Goal: Task Accomplishment & Management: Complete application form

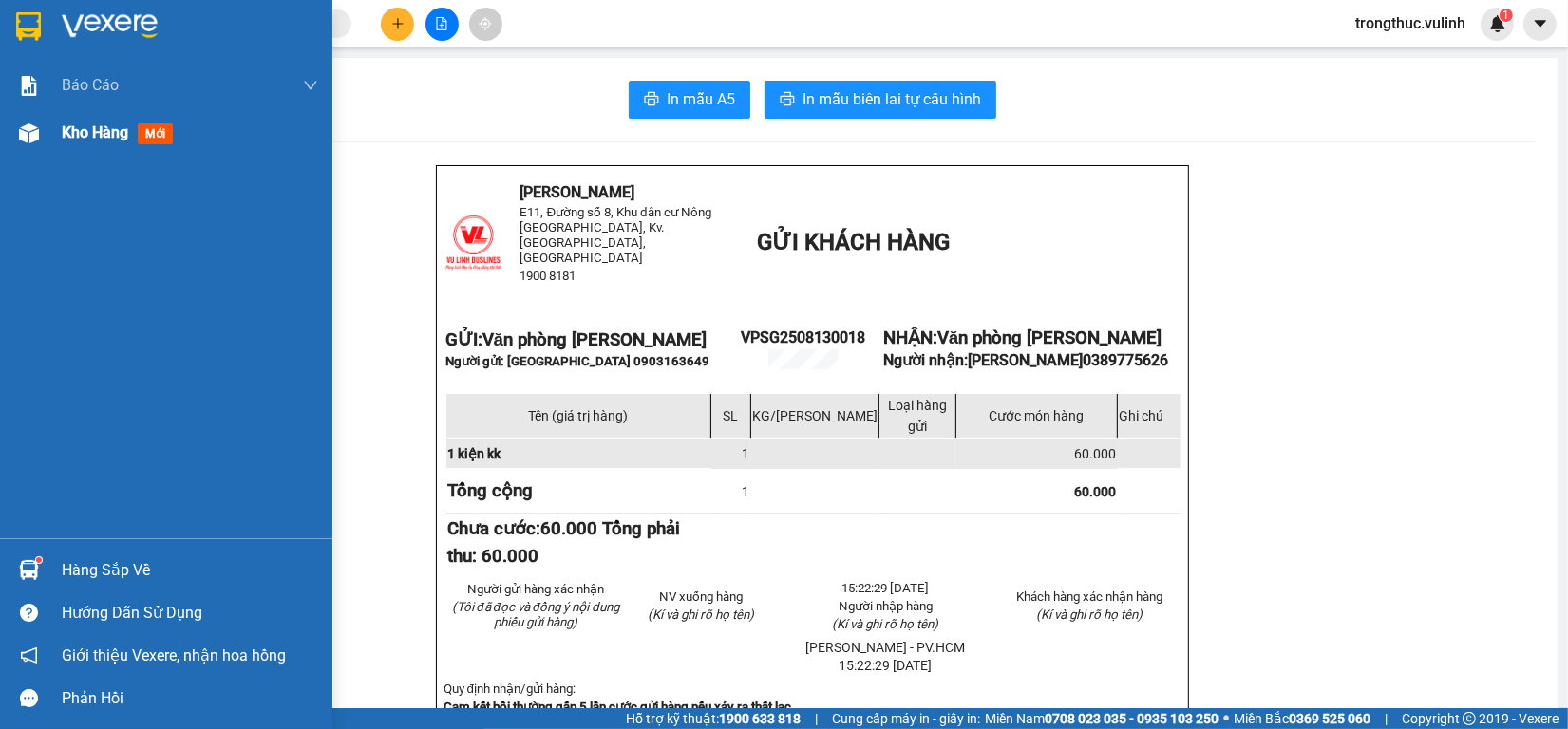
click at [13, 144] on div at bounding box center [29, 133] width 33 height 33
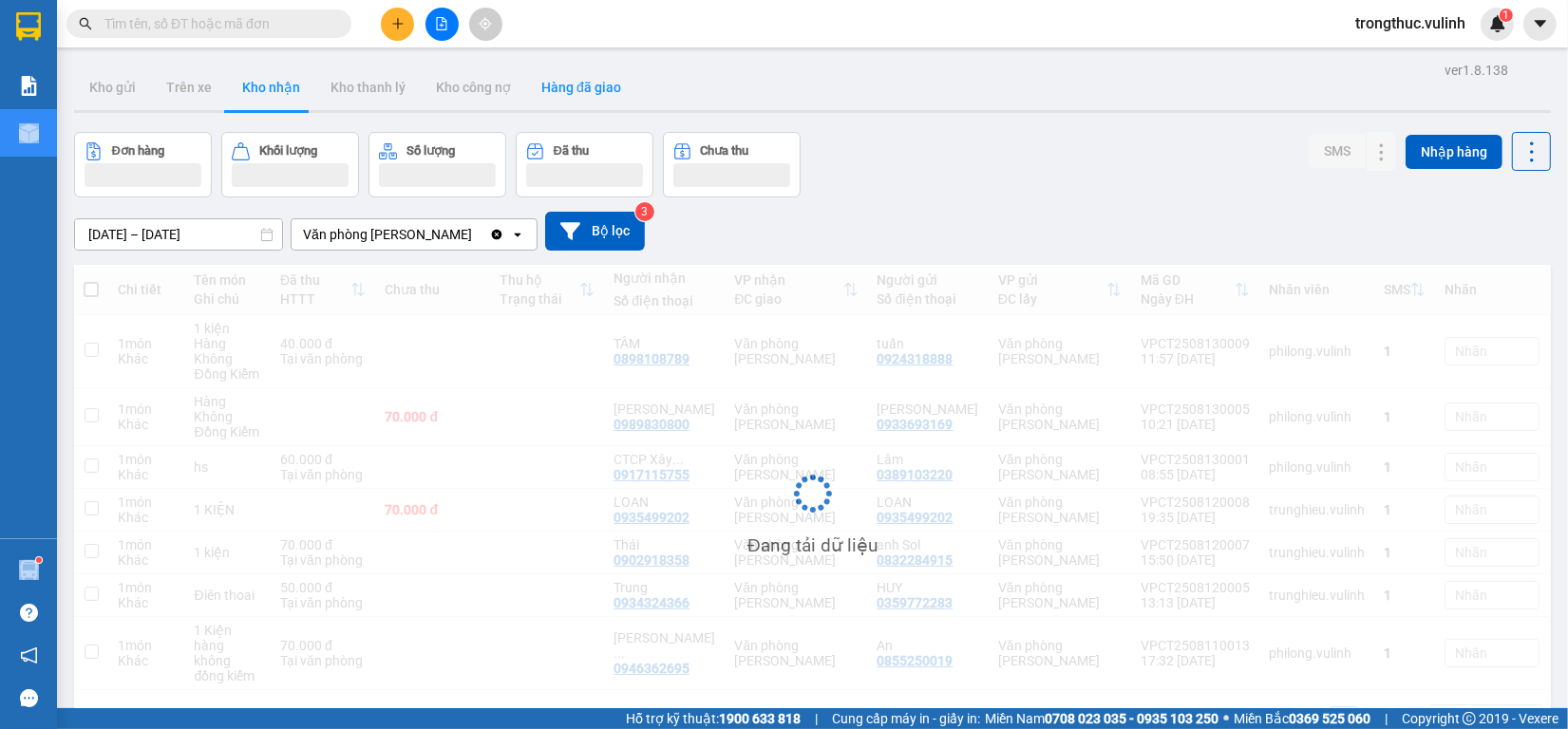
click at [581, 88] on button "Hàng đã giao" at bounding box center [582, 87] width 111 height 46
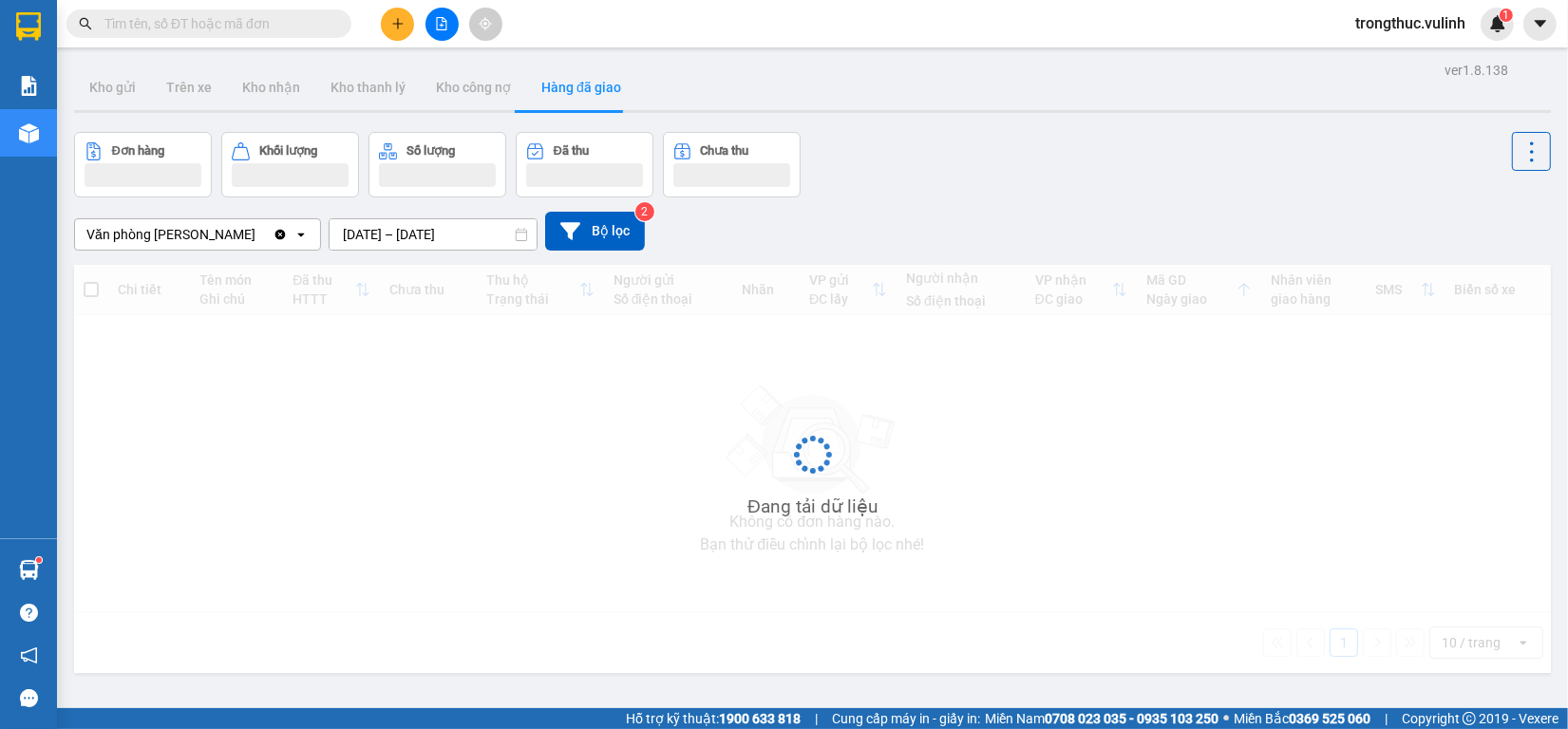
click at [581, 88] on button "Hàng đã giao" at bounding box center [582, 87] width 111 height 46
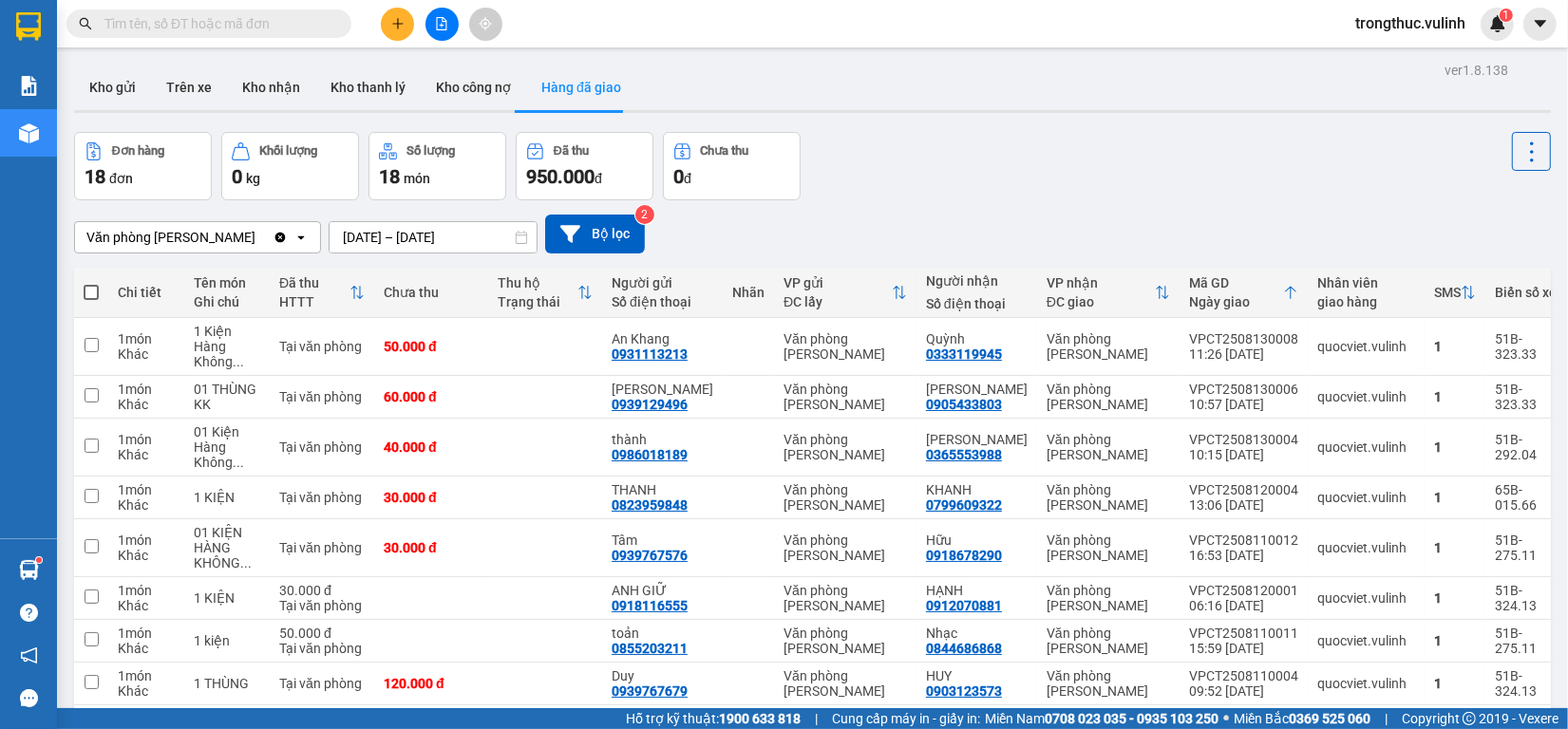
click at [453, 225] on input "[DATE] – [DATE]" at bounding box center [432, 237] width 207 height 30
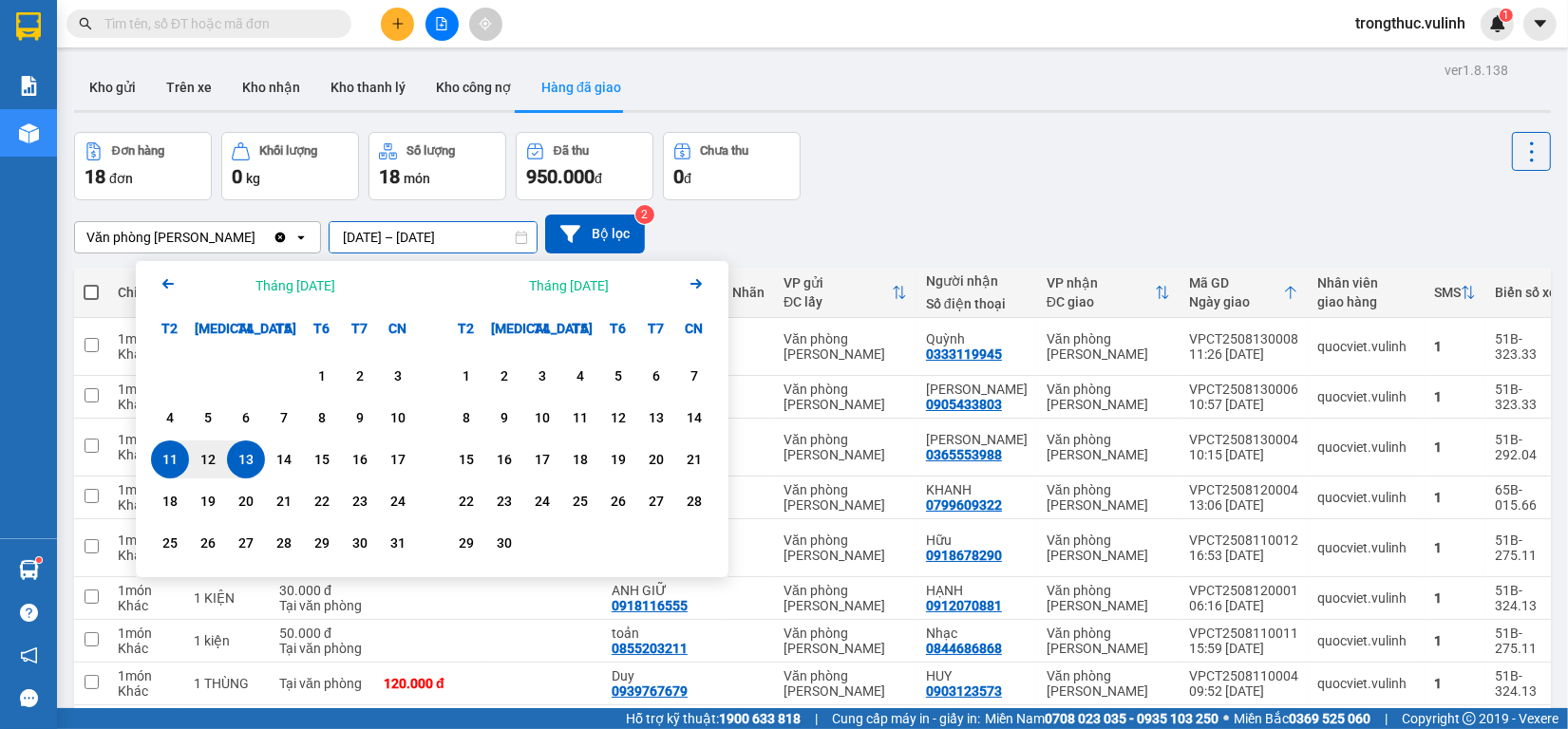
click at [235, 460] on div "13" at bounding box center [245, 460] width 26 height 23
type input "[DATE] – [DATE]"
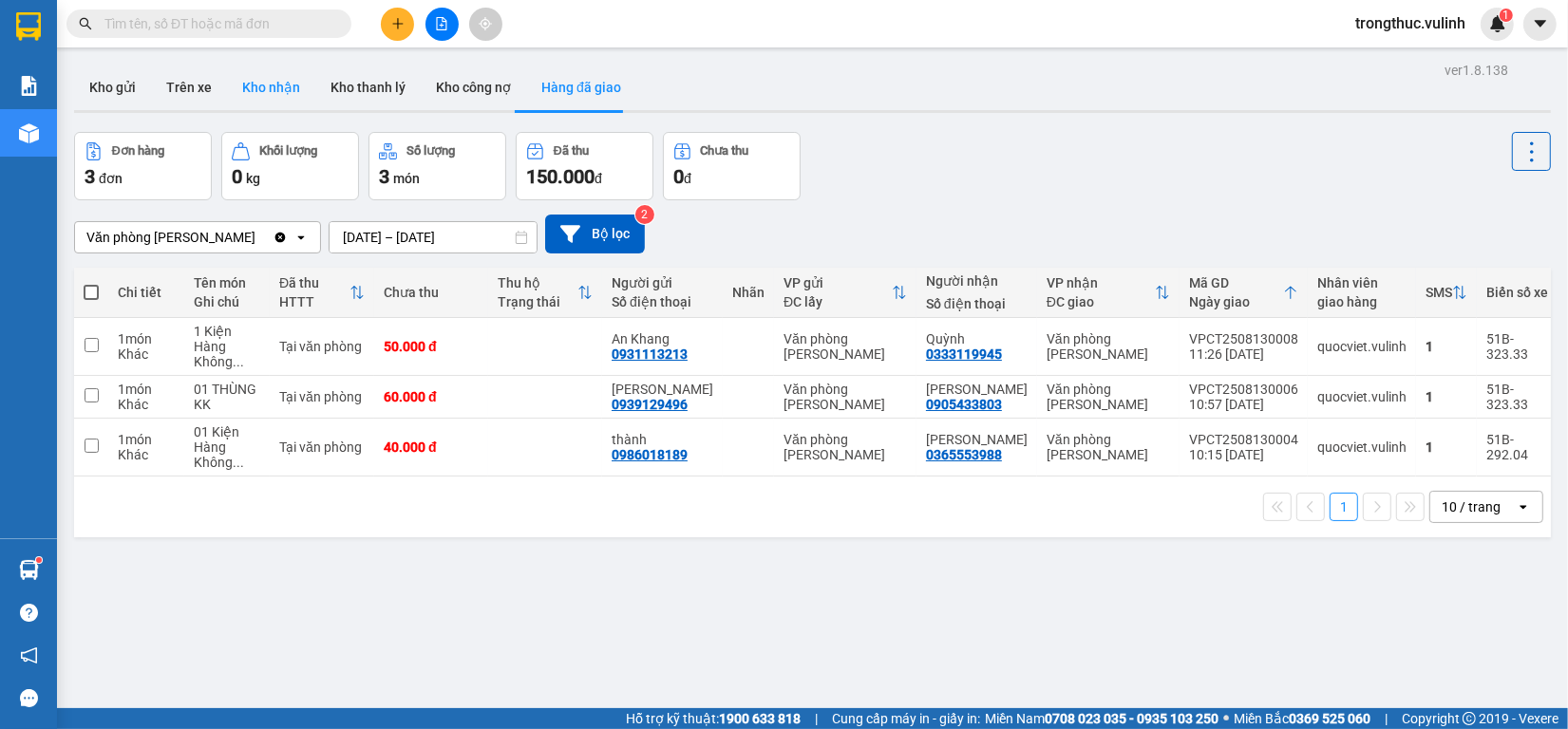
click at [240, 86] on button "Kho nhận" at bounding box center [271, 87] width 88 height 46
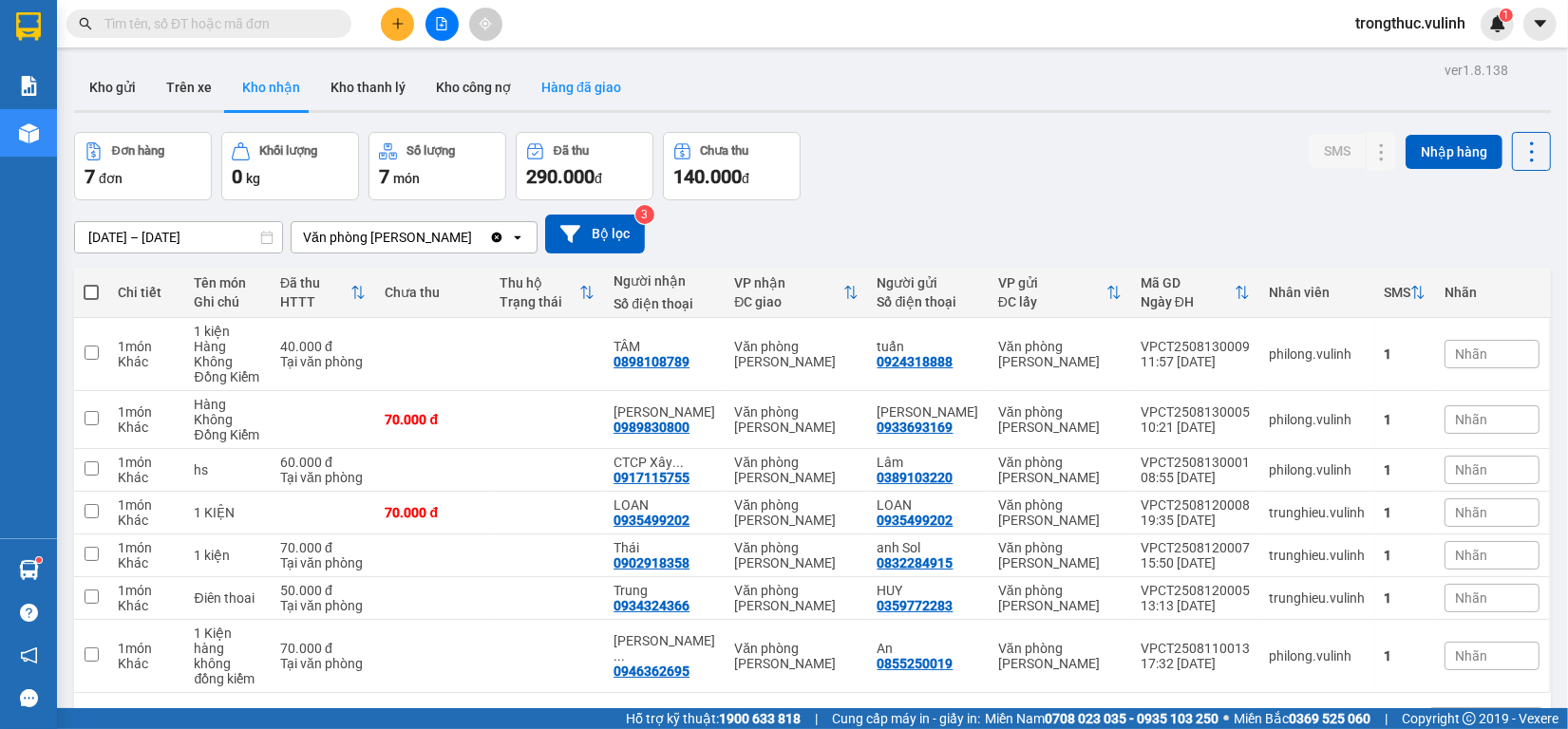
click at [553, 86] on button "Hàng đã giao" at bounding box center [582, 87] width 111 height 46
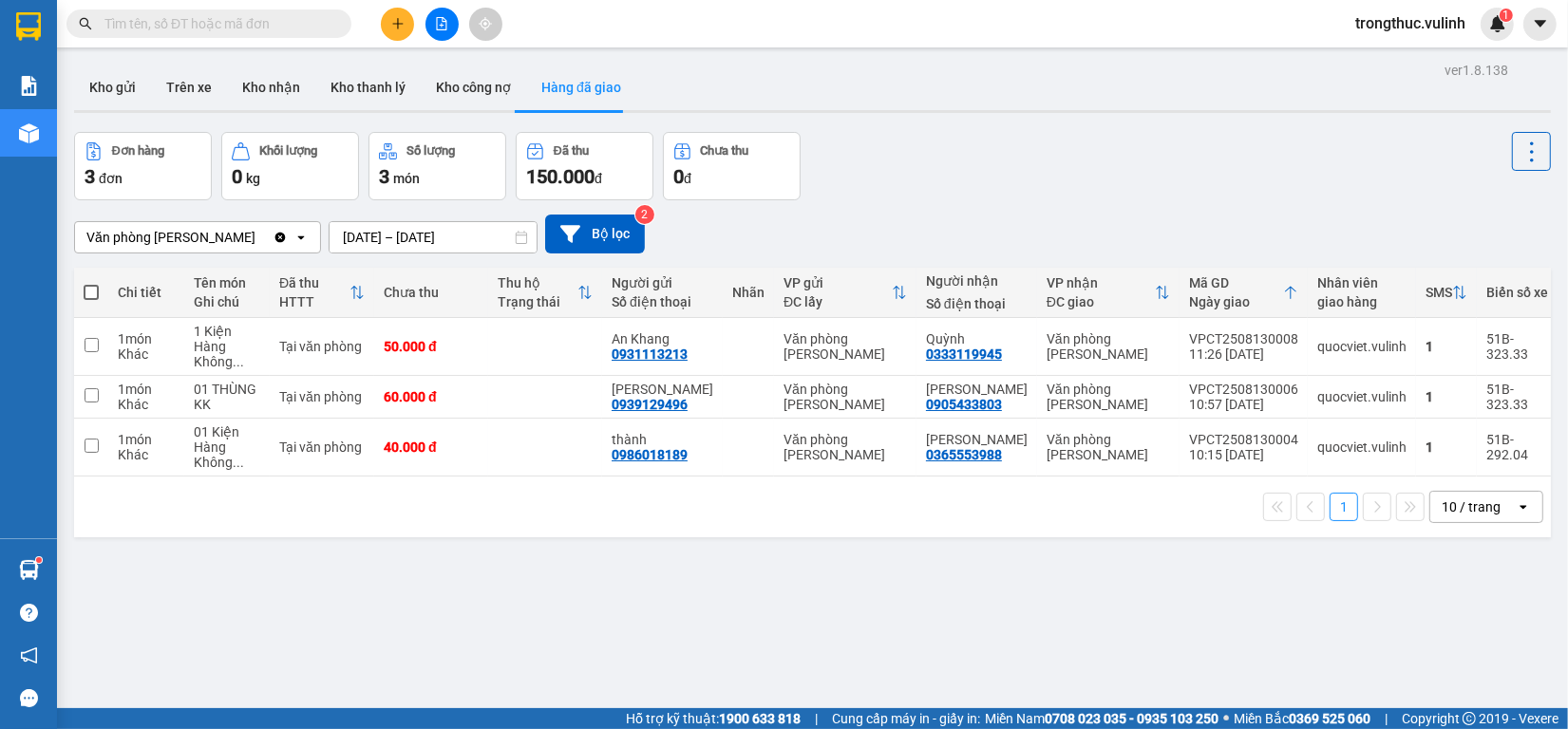
click at [63, 87] on main "ver 1.8.138 Kho gửi Trên xe Kho nhận Kho thanh lý Kho công nợ Hàng đã giao Đơn …" at bounding box center [784, 354] width 1568 height 709
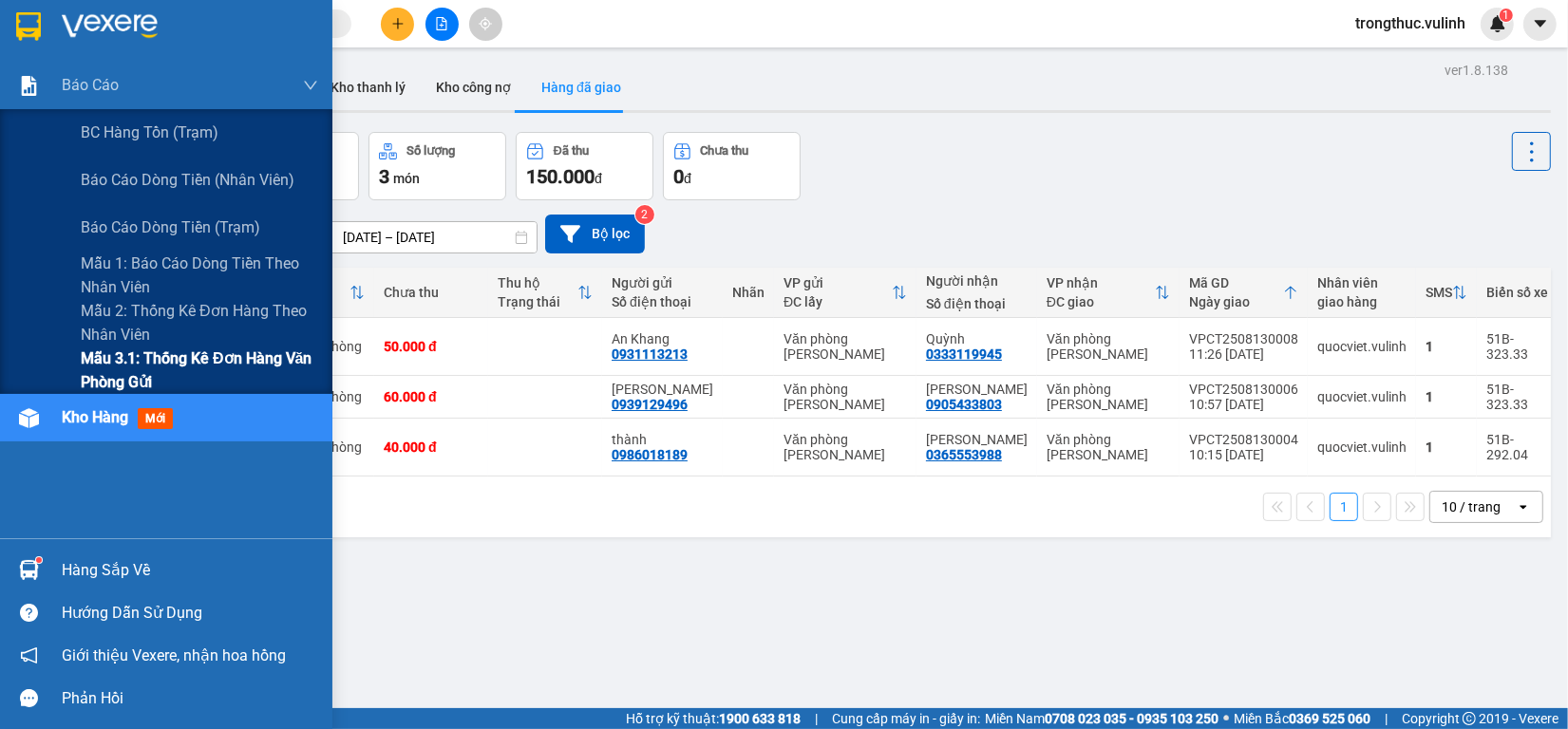
click at [145, 356] on span "Mẫu 3.1: Thống kê đơn hàng văn phòng gửi" at bounding box center [199, 369] width 238 height 48
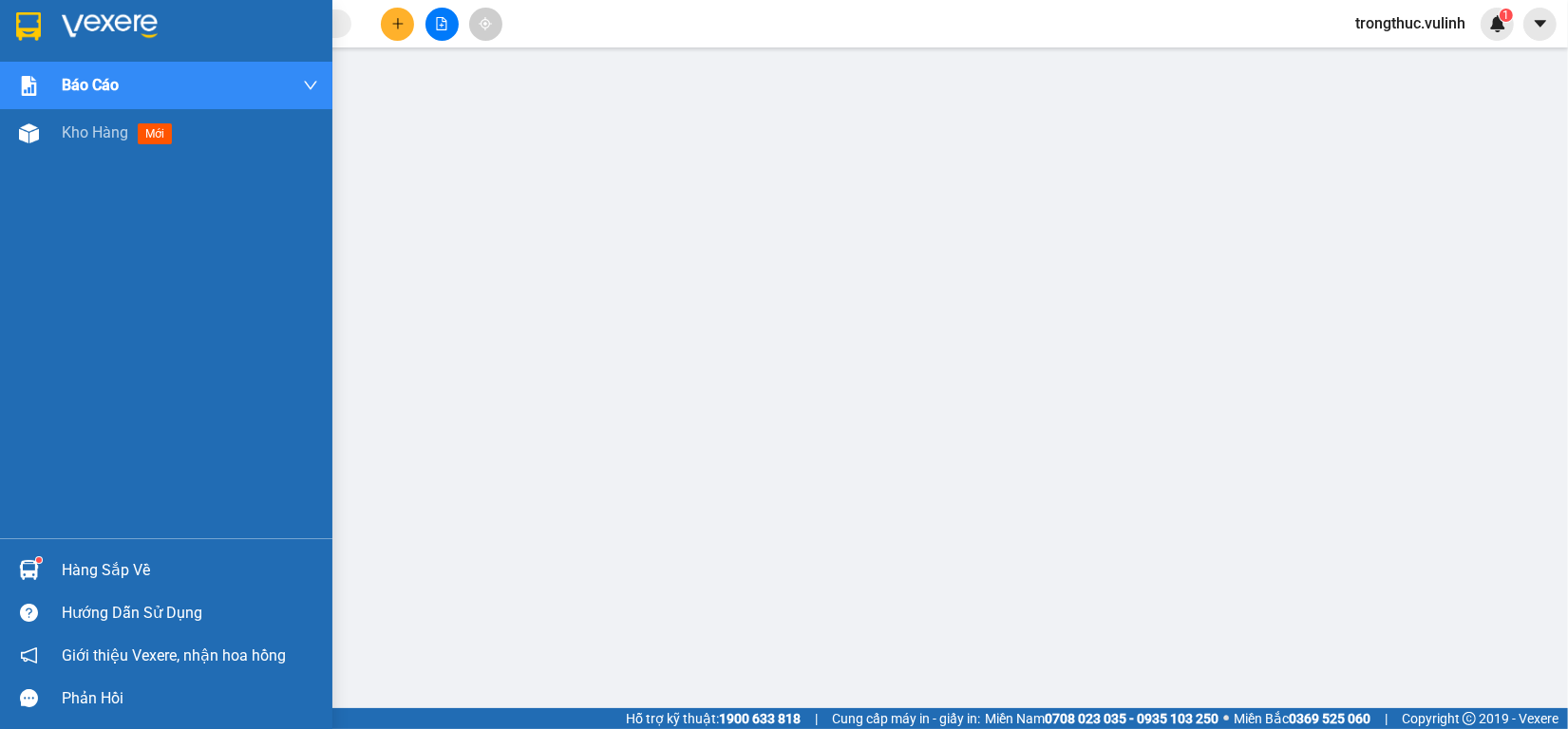
click at [78, 411] on div "Báo cáo BC hàng tồn (trạm) Báo cáo dòng tiền (nhân viên) Báo cáo dòng tiền (trạ…" at bounding box center [166, 301] width 333 height 477
click at [158, 129] on span "mới" at bounding box center [155, 134] width 35 height 21
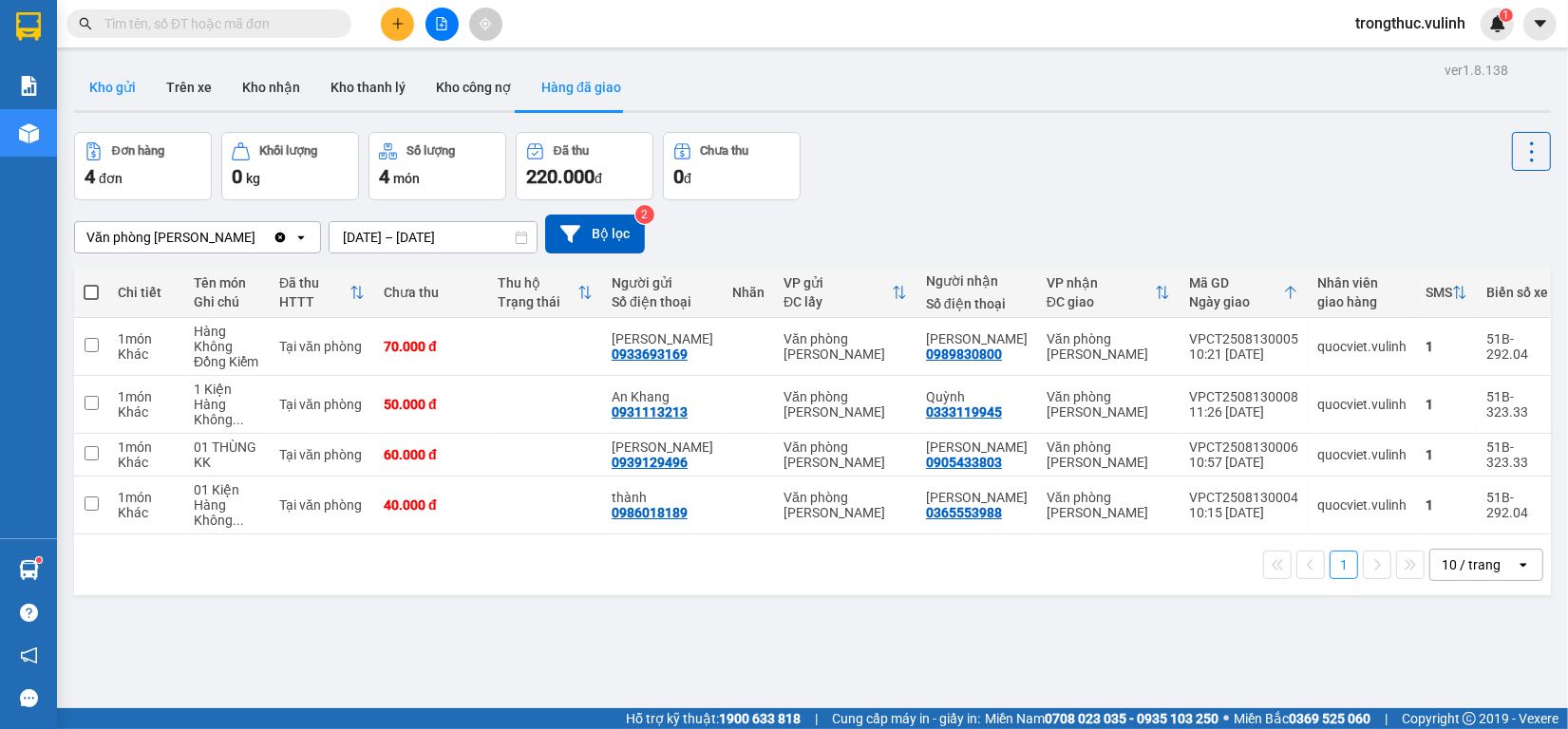
click at [114, 106] on button "Kho gửi" at bounding box center [112, 87] width 77 height 46
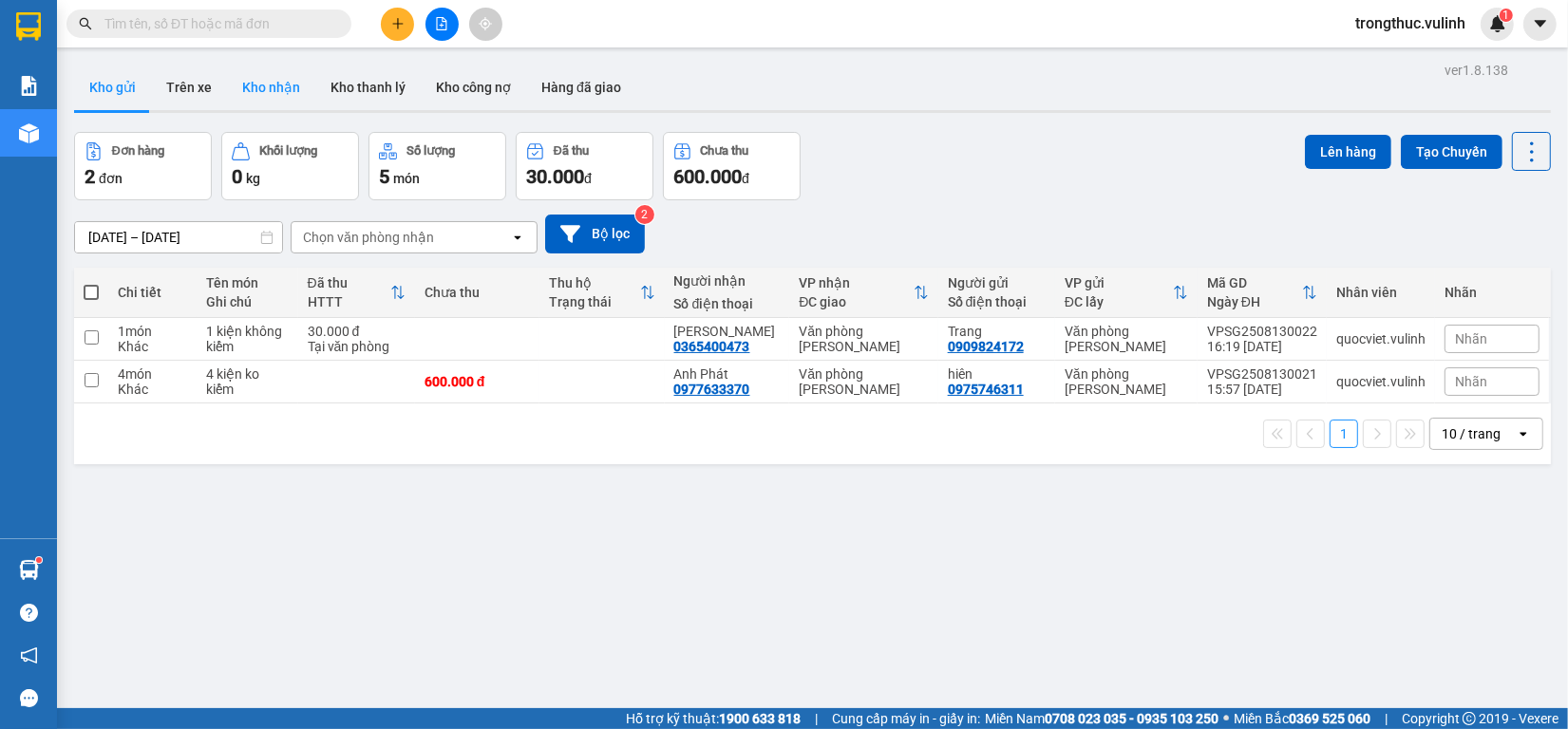
drag, startPoint x: 249, startPoint y: 111, endPoint x: 267, endPoint y: 82, distance: 34.1
click at [259, 97] on div "Kho gửi Trên xe Kho nhận Kho thanh lý Kho công nợ Hàng đã giao" at bounding box center [812, 89] width 1477 height 48
click at [267, 82] on button "Kho nhận" at bounding box center [271, 87] width 88 height 46
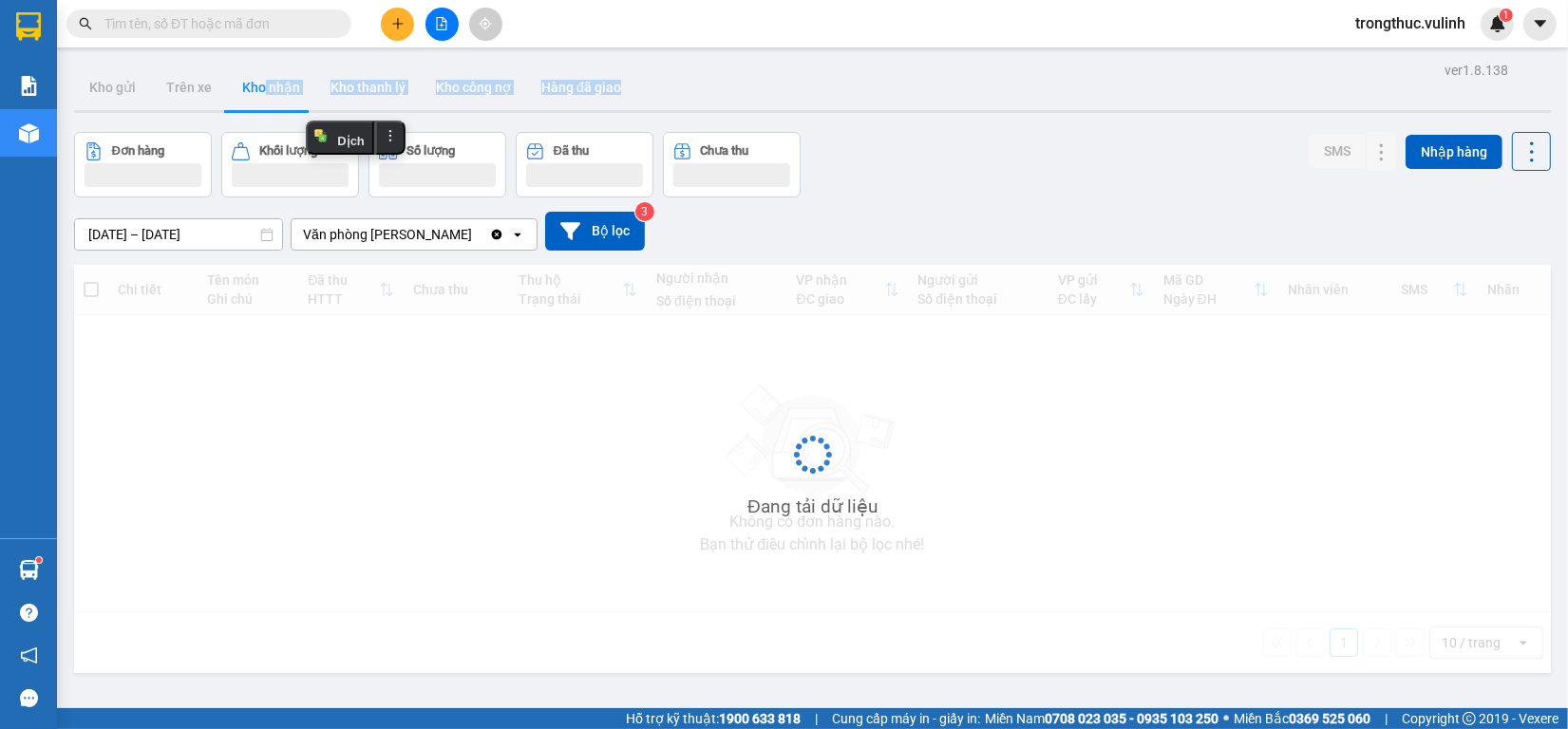
click at [267, 82] on button "Kho nhận" at bounding box center [271, 87] width 88 height 46
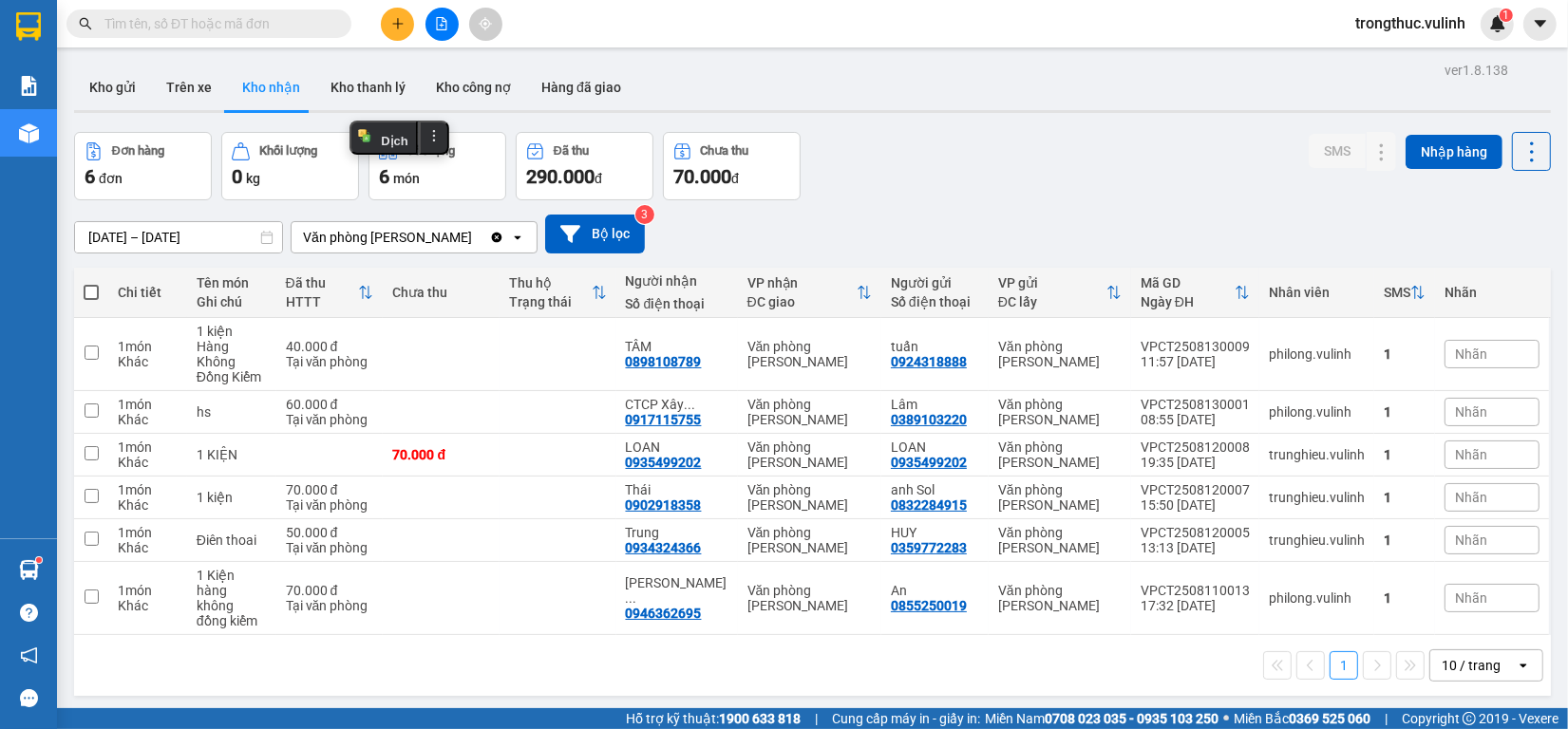
click at [269, 29] on input "text" at bounding box center [216, 24] width 224 height 21
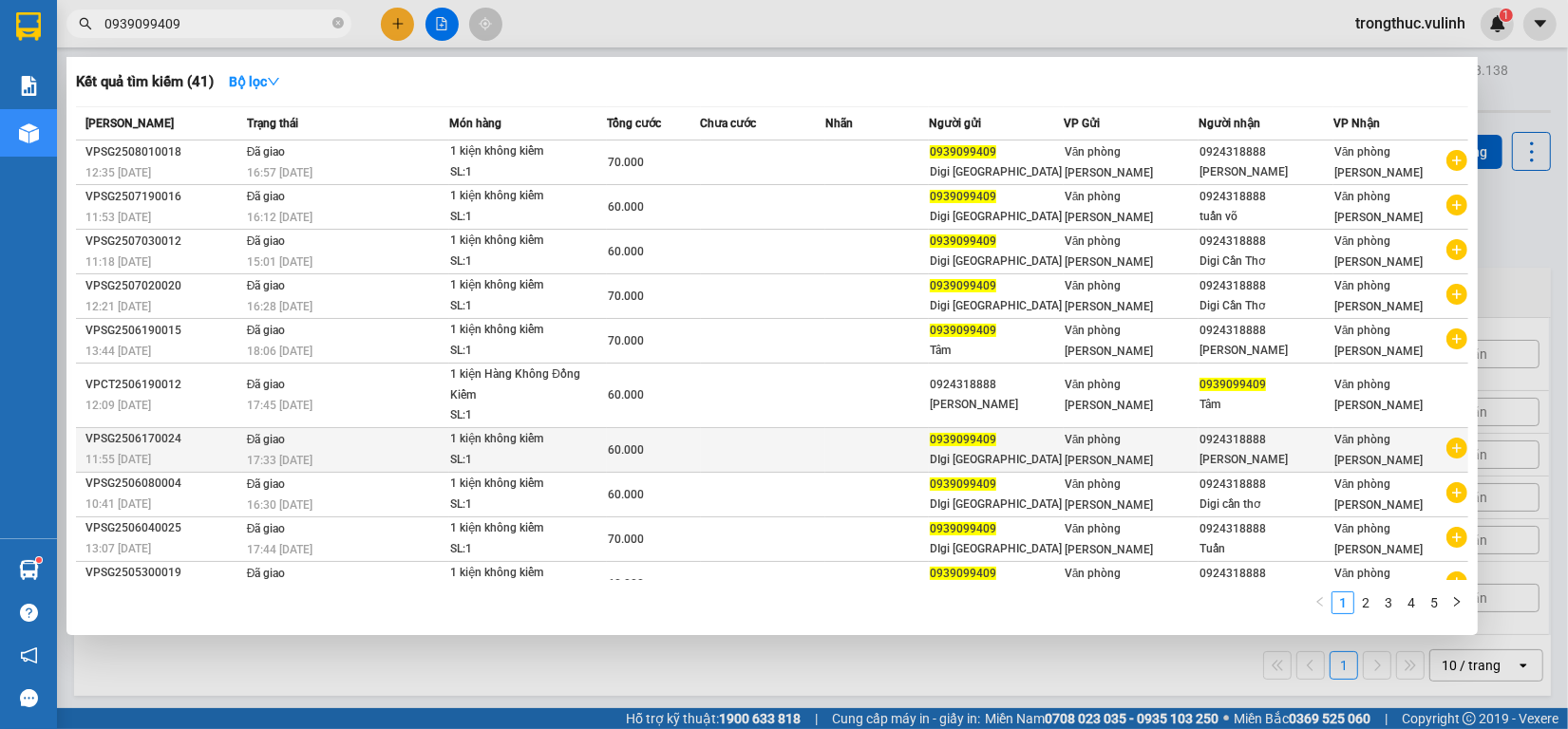
scroll to position [21, 0]
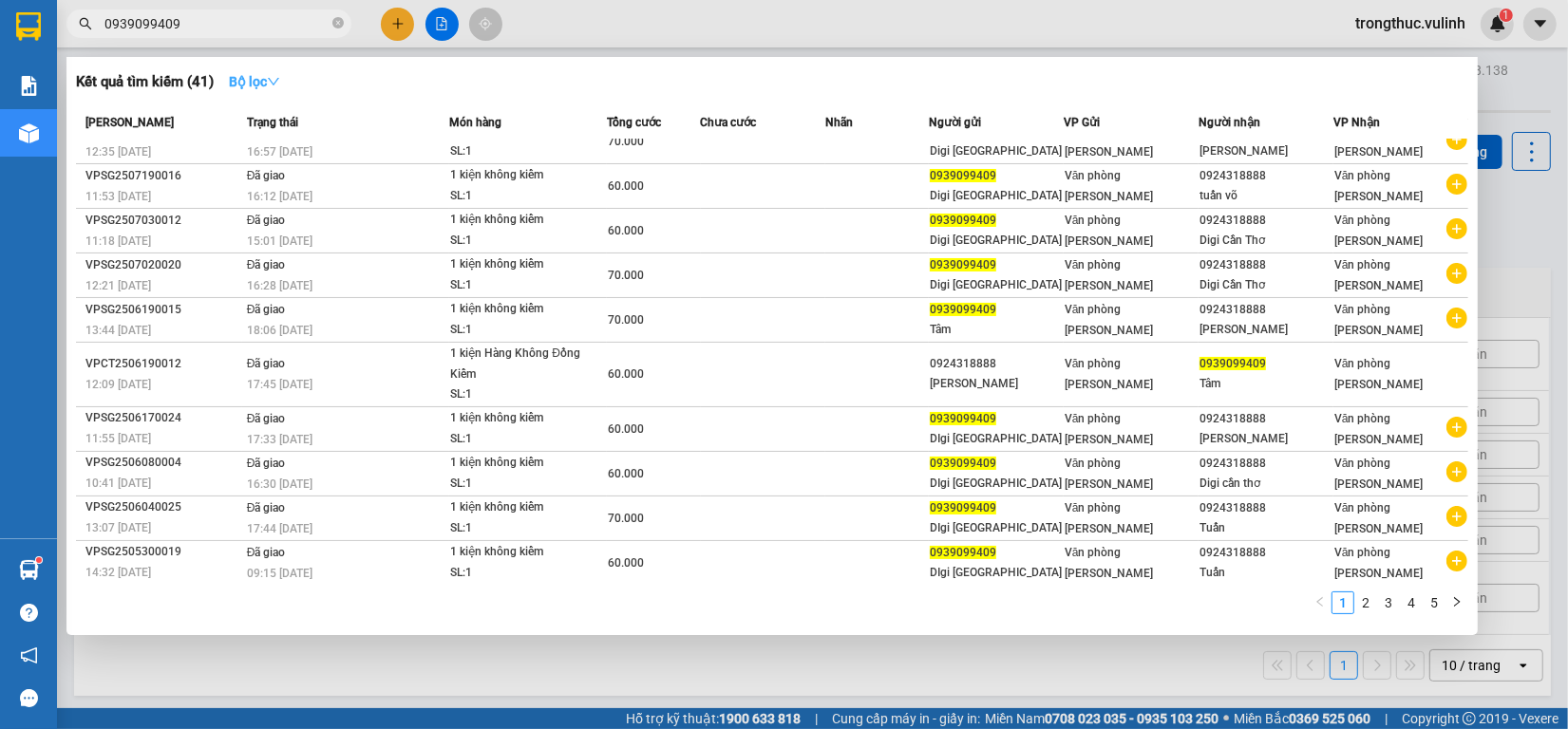
type input "0939099409"
click at [258, 85] on strong "Bộ lọc" at bounding box center [254, 81] width 51 height 16
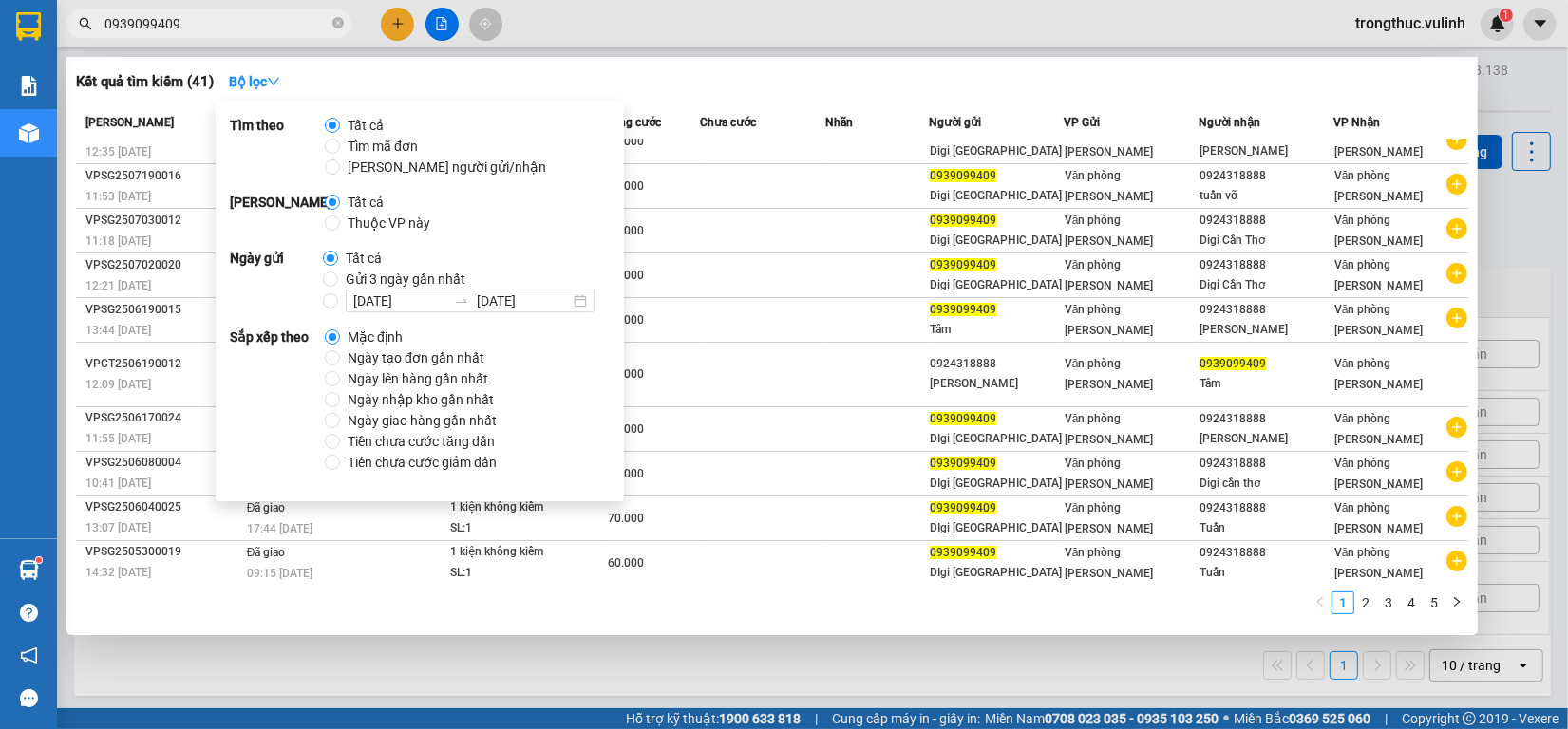
click at [657, 49] on div at bounding box center [784, 364] width 1568 height 729
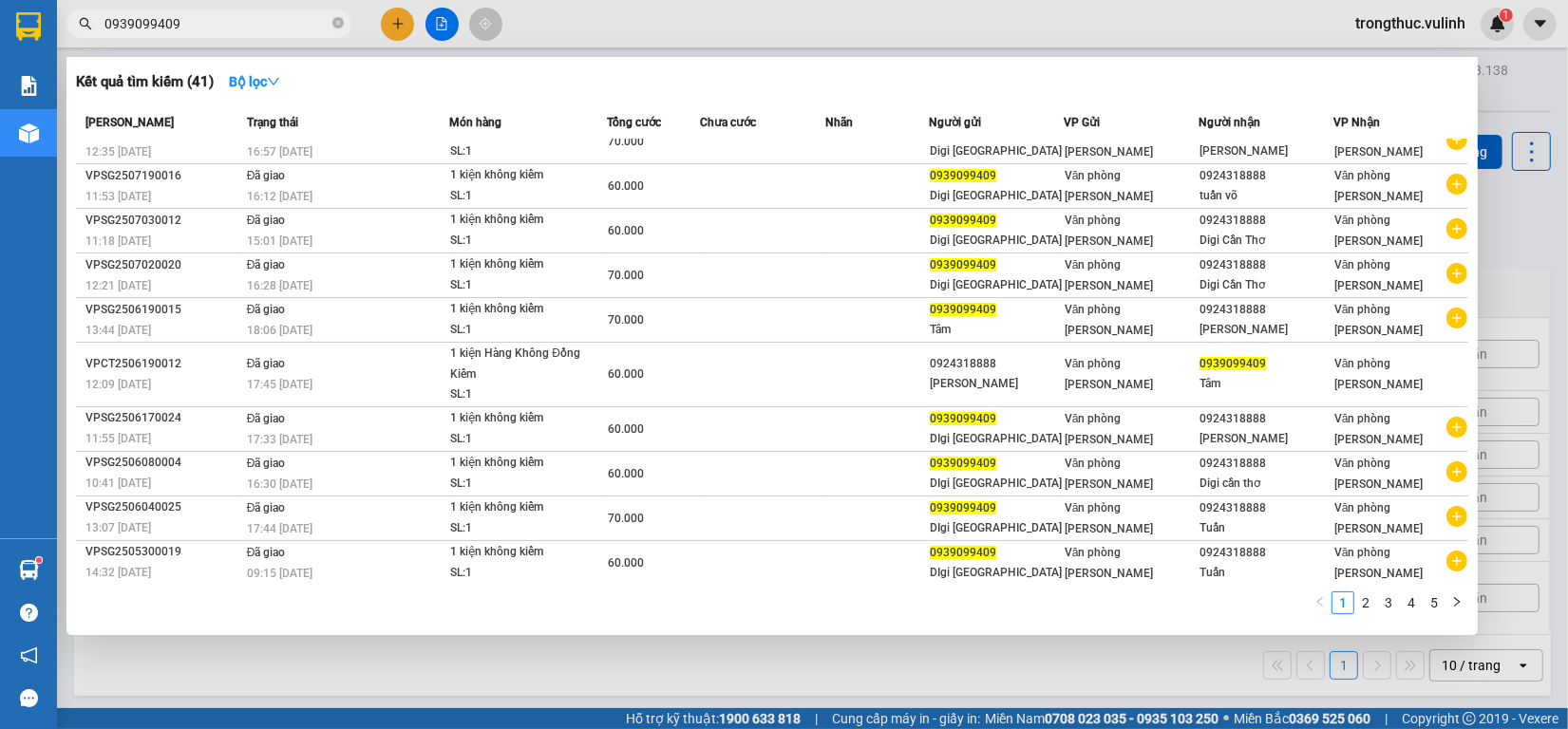
click at [269, 25] on input "0939099409" at bounding box center [216, 24] width 224 height 21
click at [253, 86] on strong "Bộ lọc" at bounding box center [254, 81] width 51 height 16
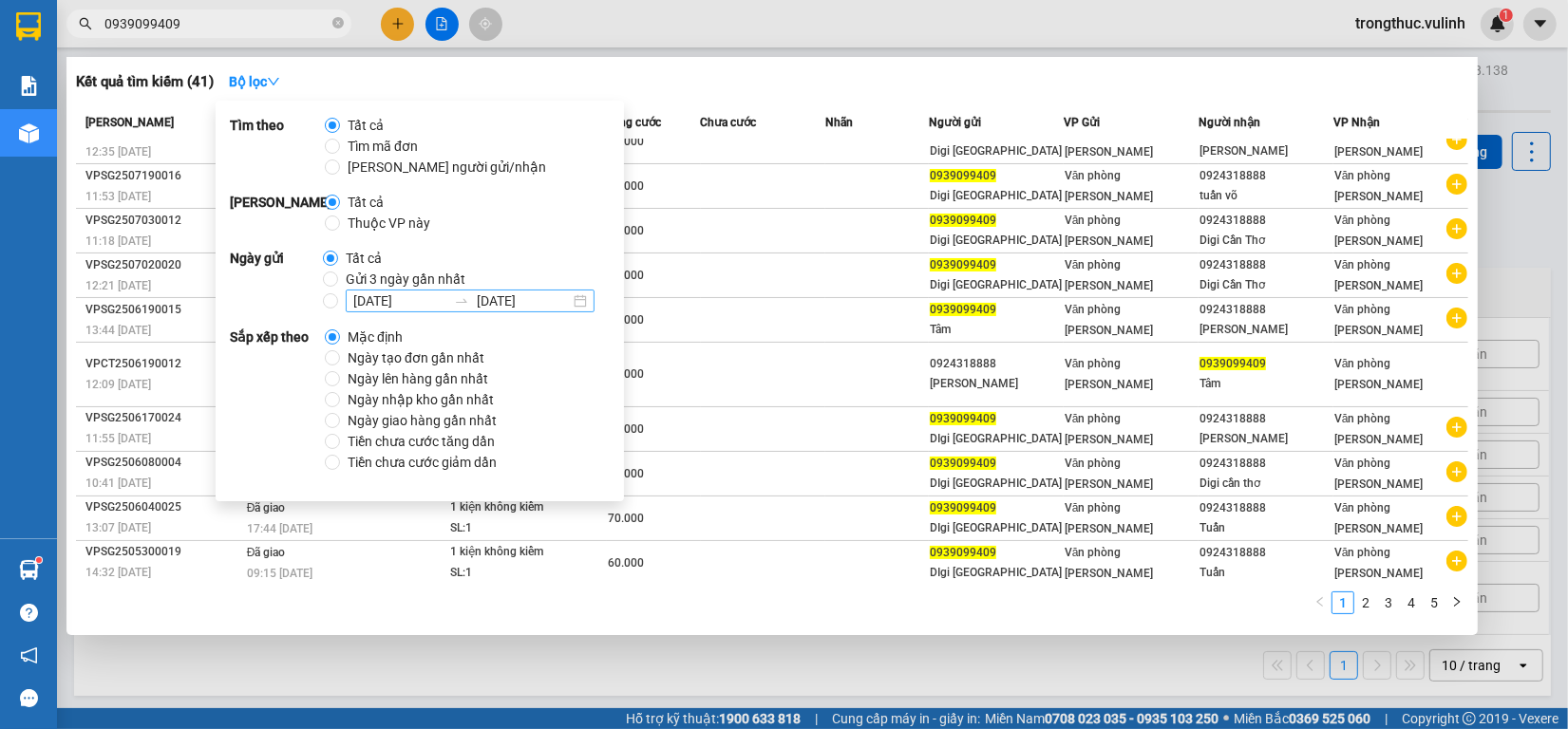
click at [477, 308] on input "[DATE]" at bounding box center [524, 301] width 93 height 21
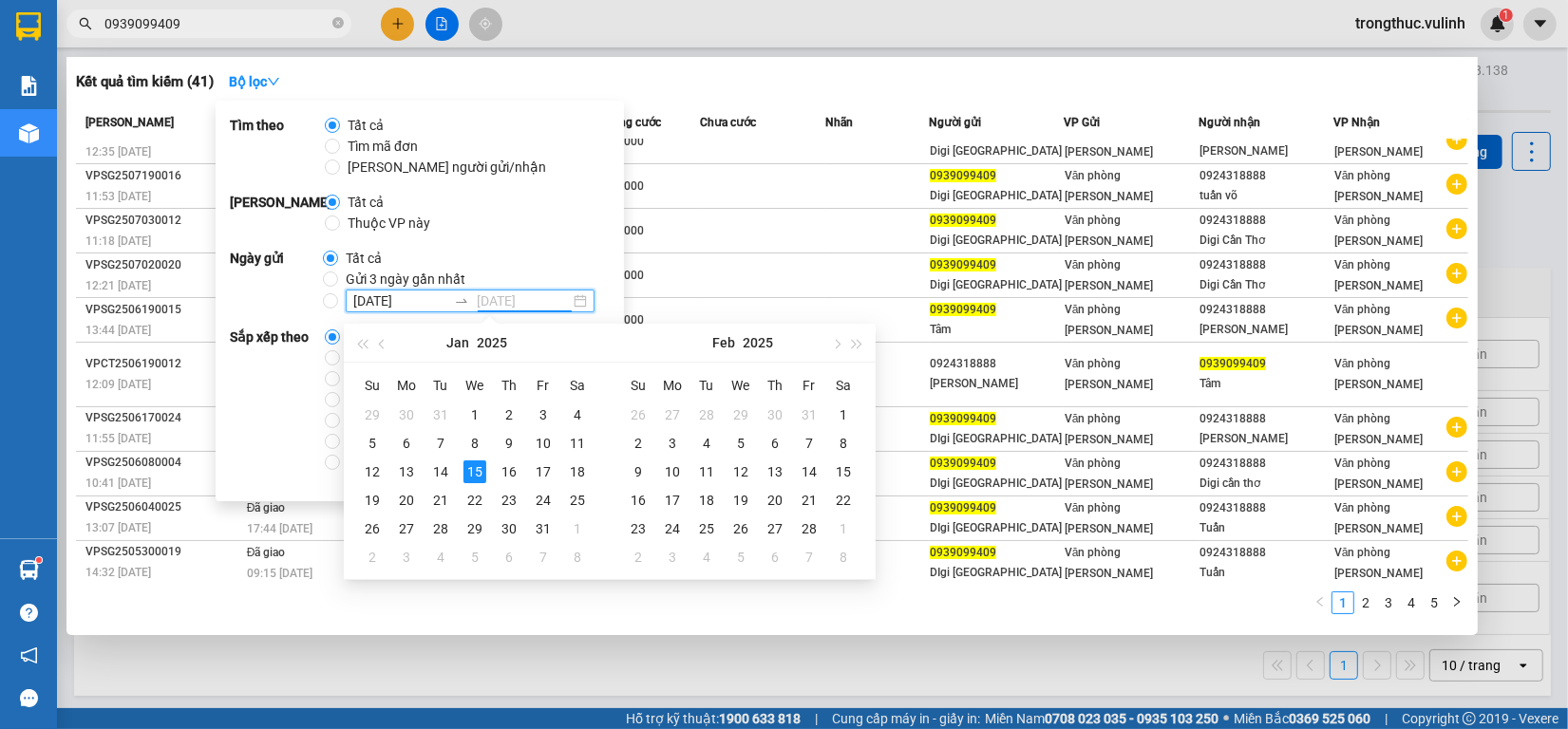
type input "[DATE]"
click at [514, 209] on div "Phạm vi Tất cả Thuộc VP này" at bounding box center [420, 212] width 380 height 42
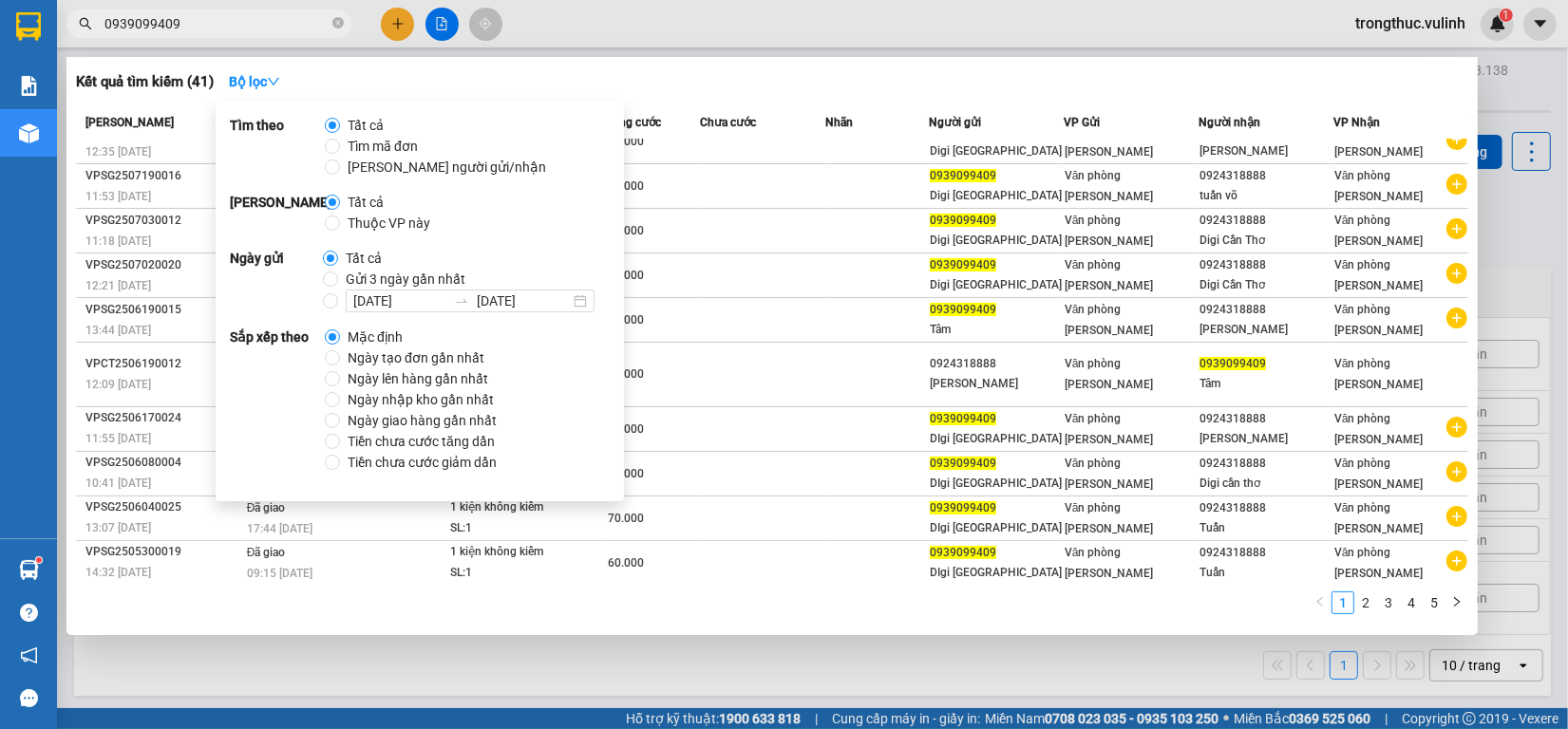
click at [743, 113] on span "Chưa cước" at bounding box center [729, 124] width 56 height 21
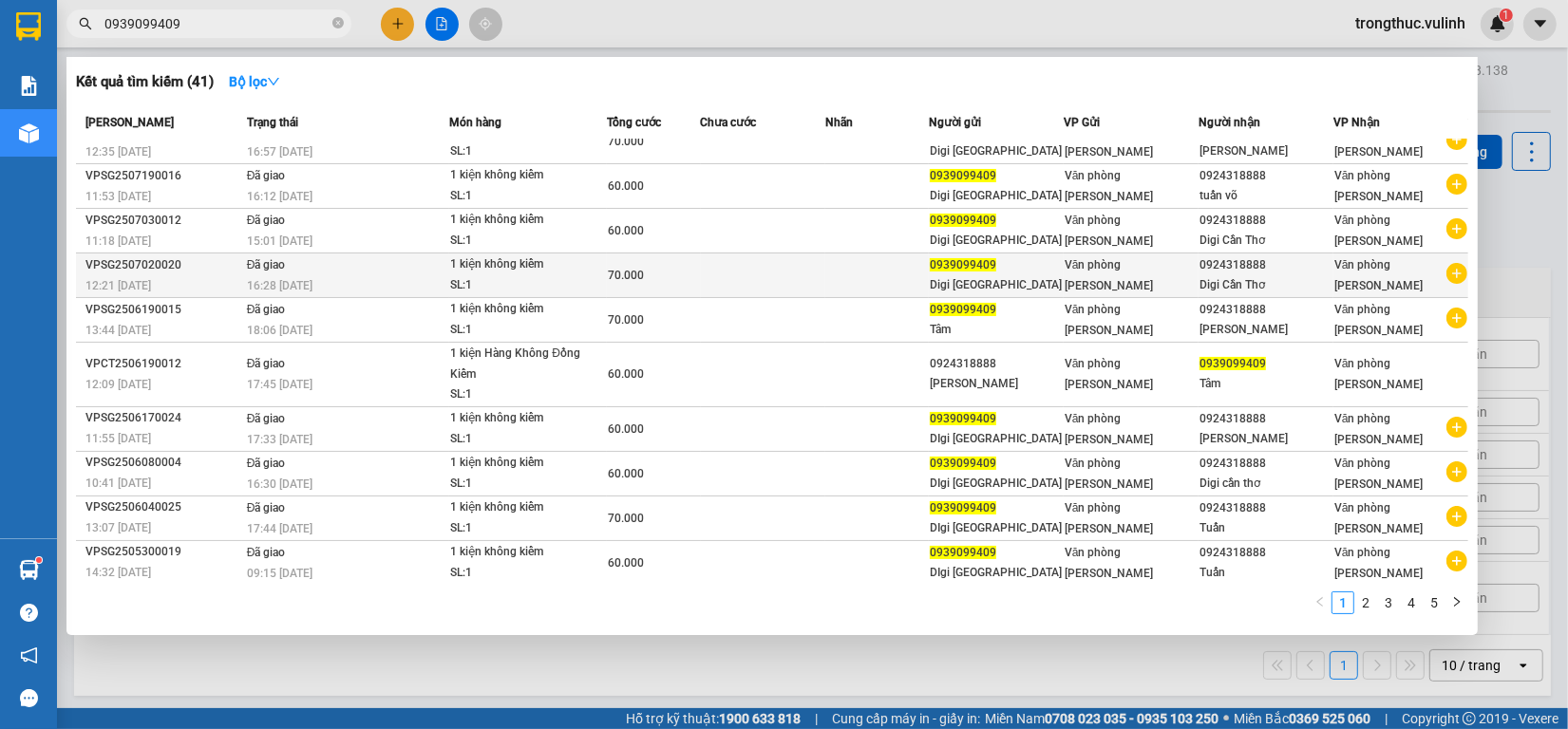
scroll to position [0, 0]
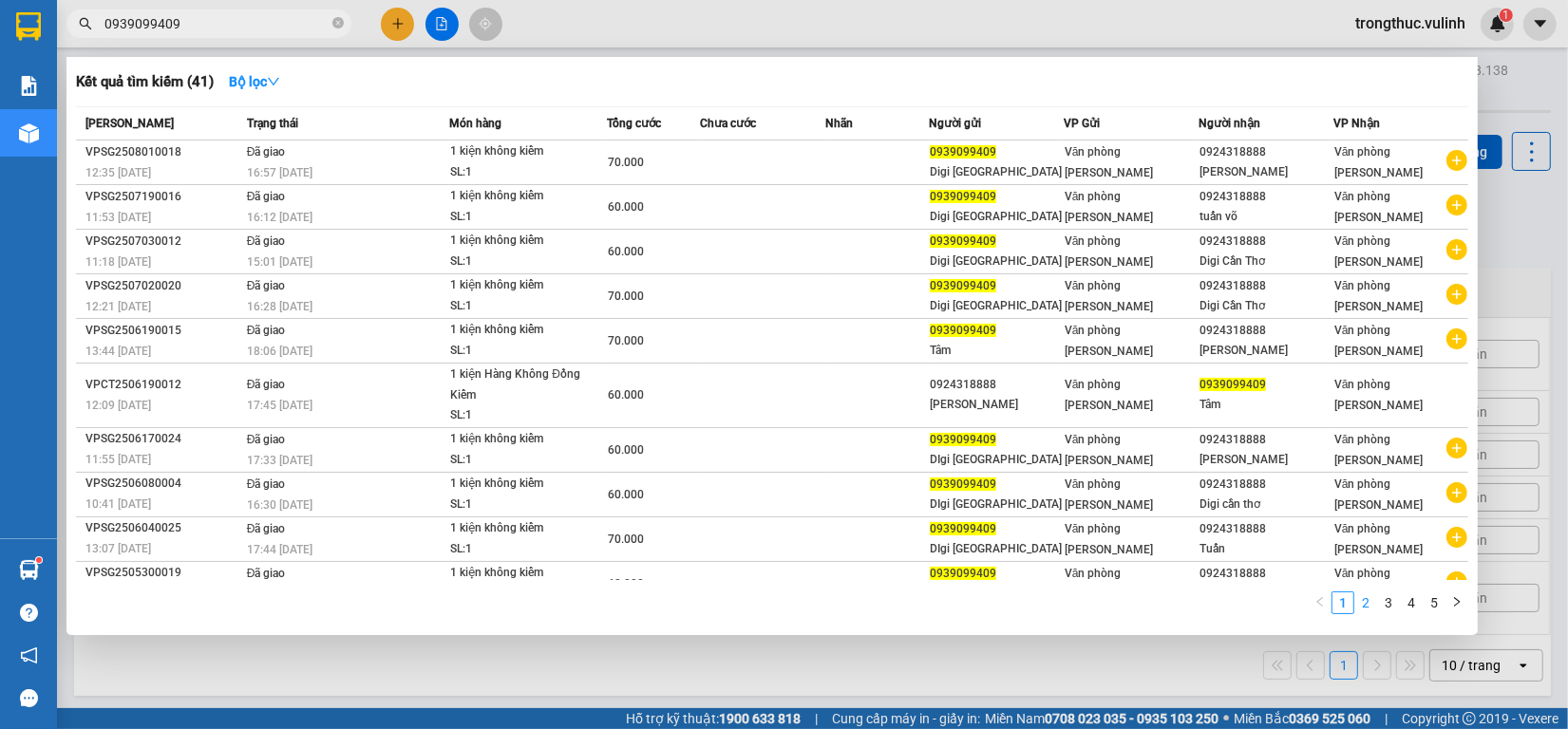
click at [1370, 599] on link "2" at bounding box center [1366, 603] width 21 height 21
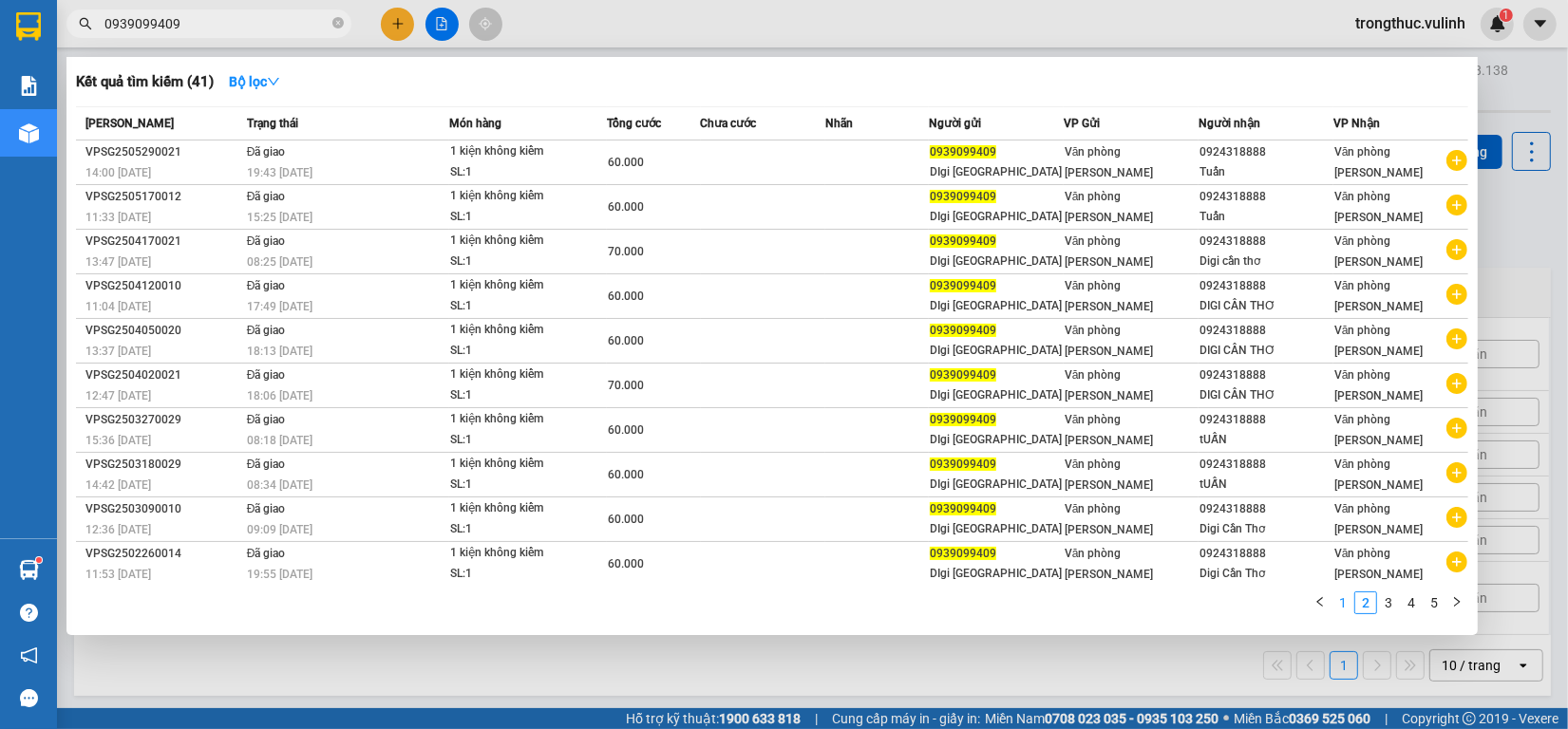
drag, startPoint x: 1349, startPoint y: 606, endPoint x: 854, endPoint y: 639, distance: 496.1
click at [1345, 609] on link "1" at bounding box center [1343, 603] width 21 height 21
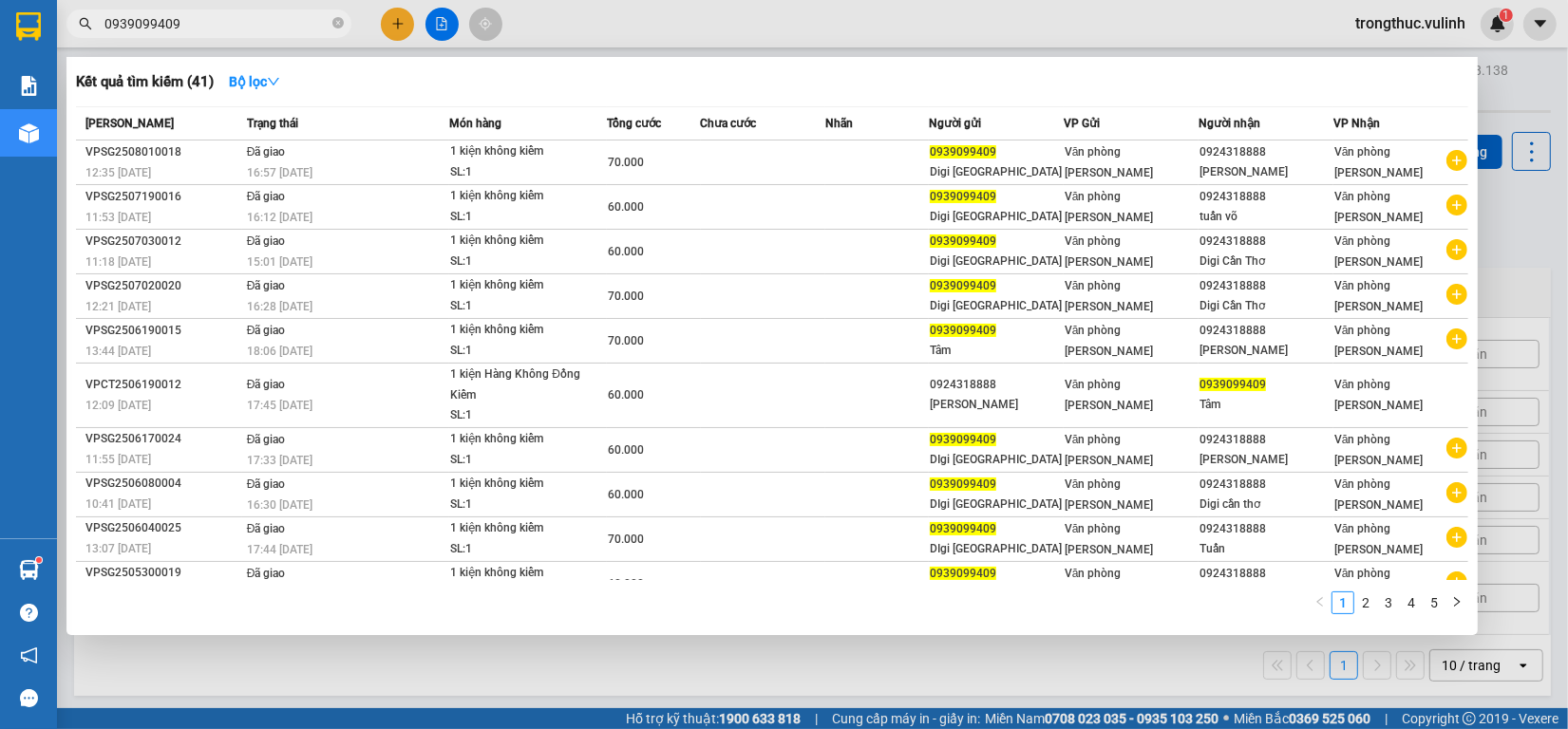
drag, startPoint x: 437, startPoint y: 675, endPoint x: 69, endPoint y: 619, distance: 372.2
click at [425, 675] on div at bounding box center [784, 364] width 1568 height 729
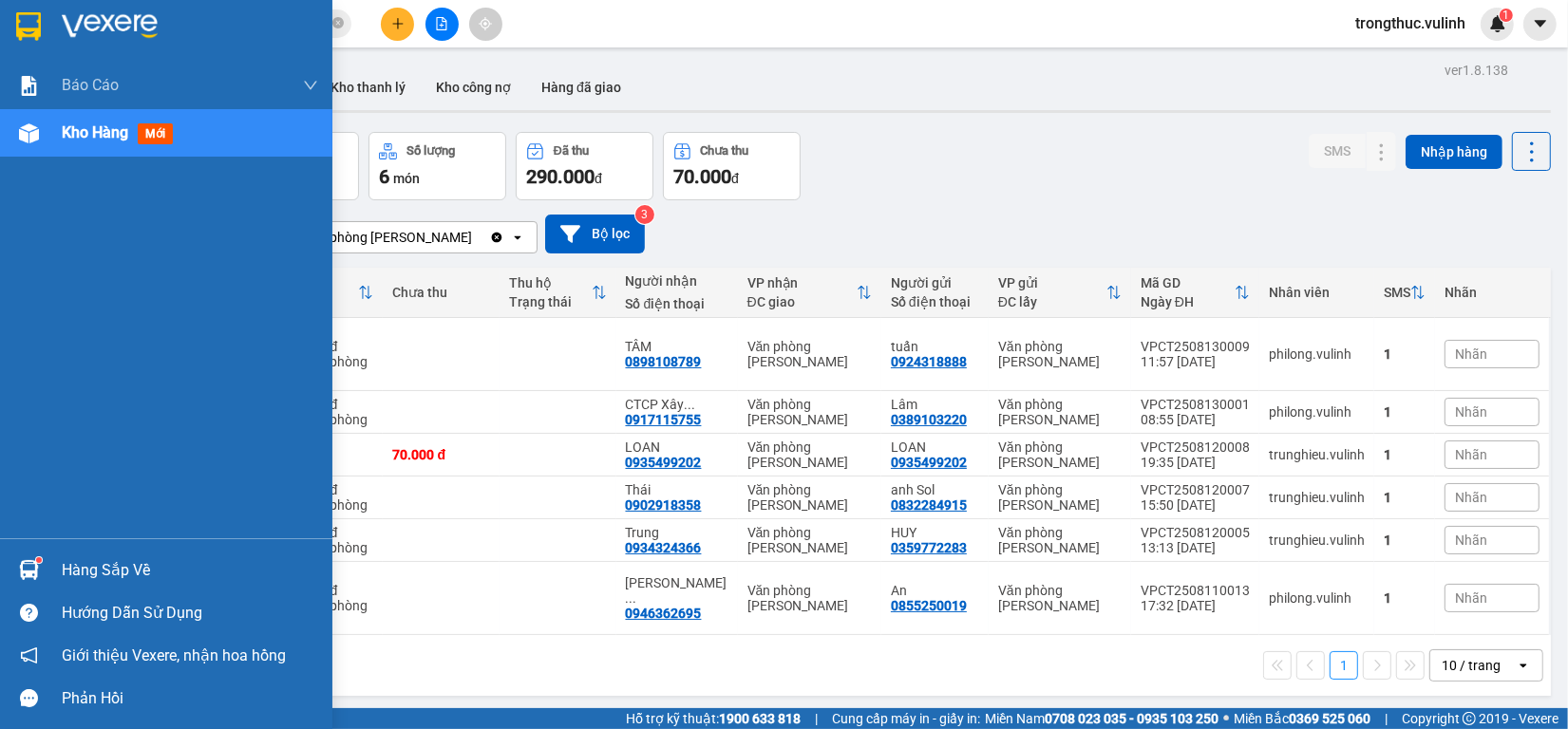
click at [16, 561] on div at bounding box center [29, 570] width 33 height 33
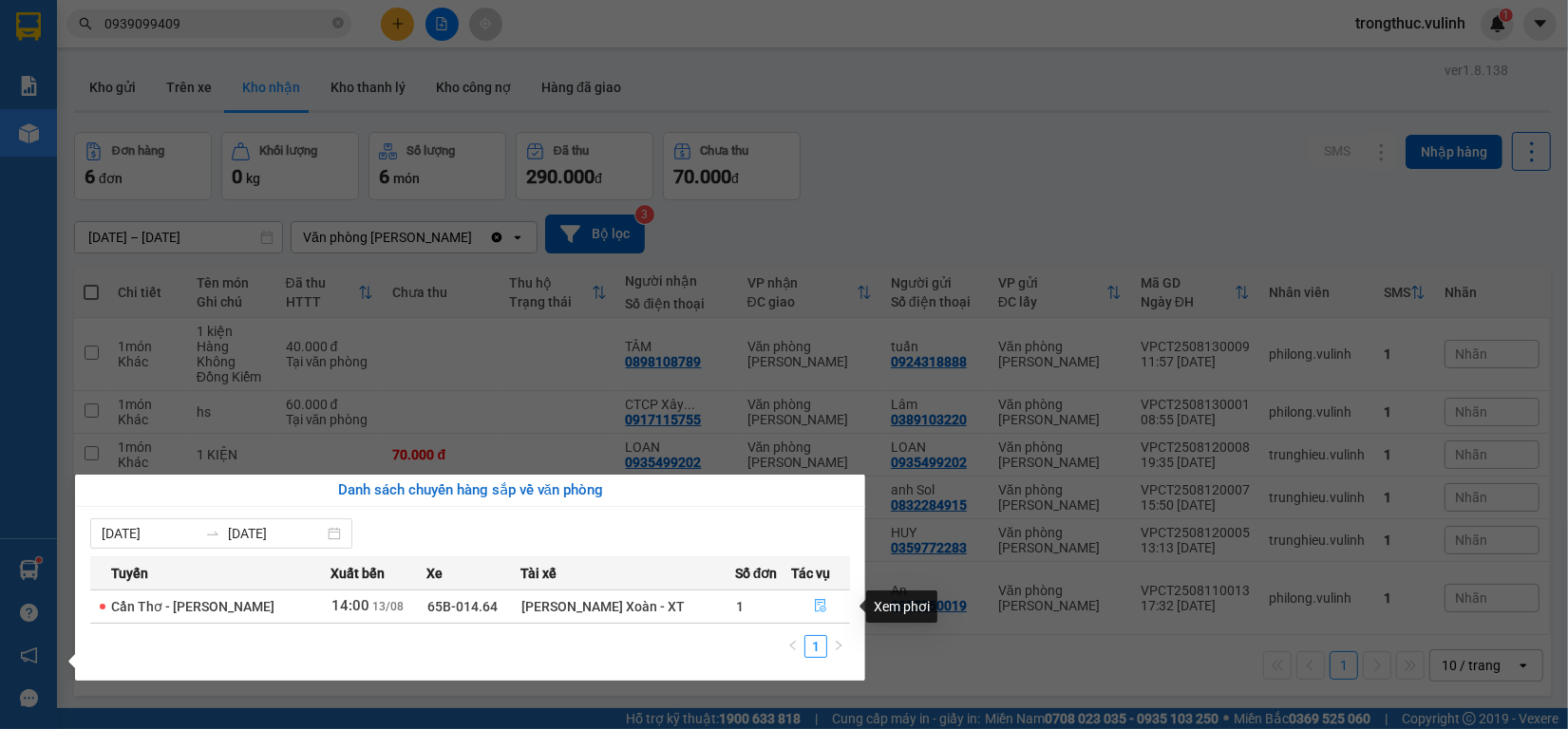
click at [807, 599] on button "button" at bounding box center [820, 606] width 57 height 30
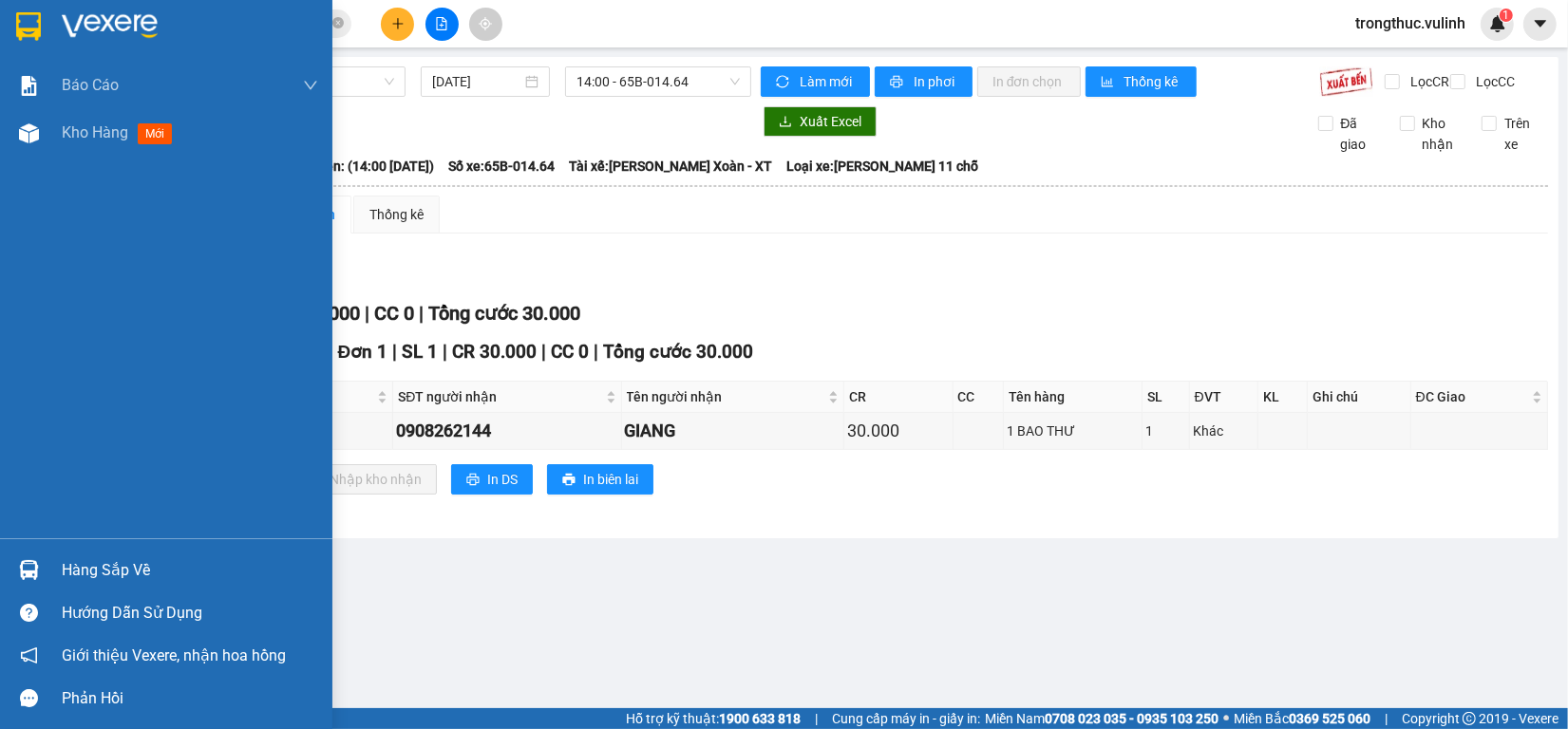
click at [36, 145] on div at bounding box center [29, 133] width 33 height 33
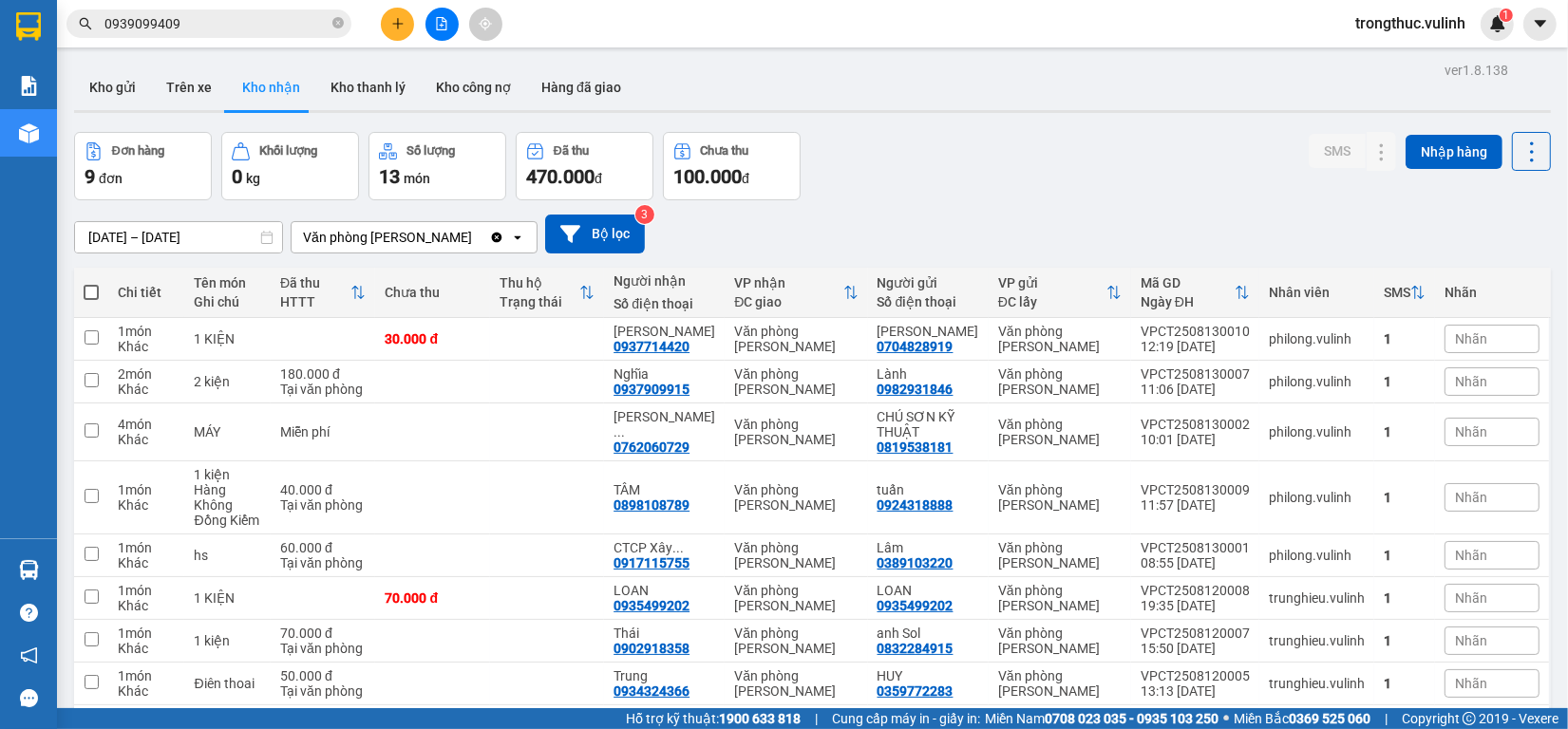
click at [225, 30] on input "0939099409" at bounding box center [216, 24] width 224 height 21
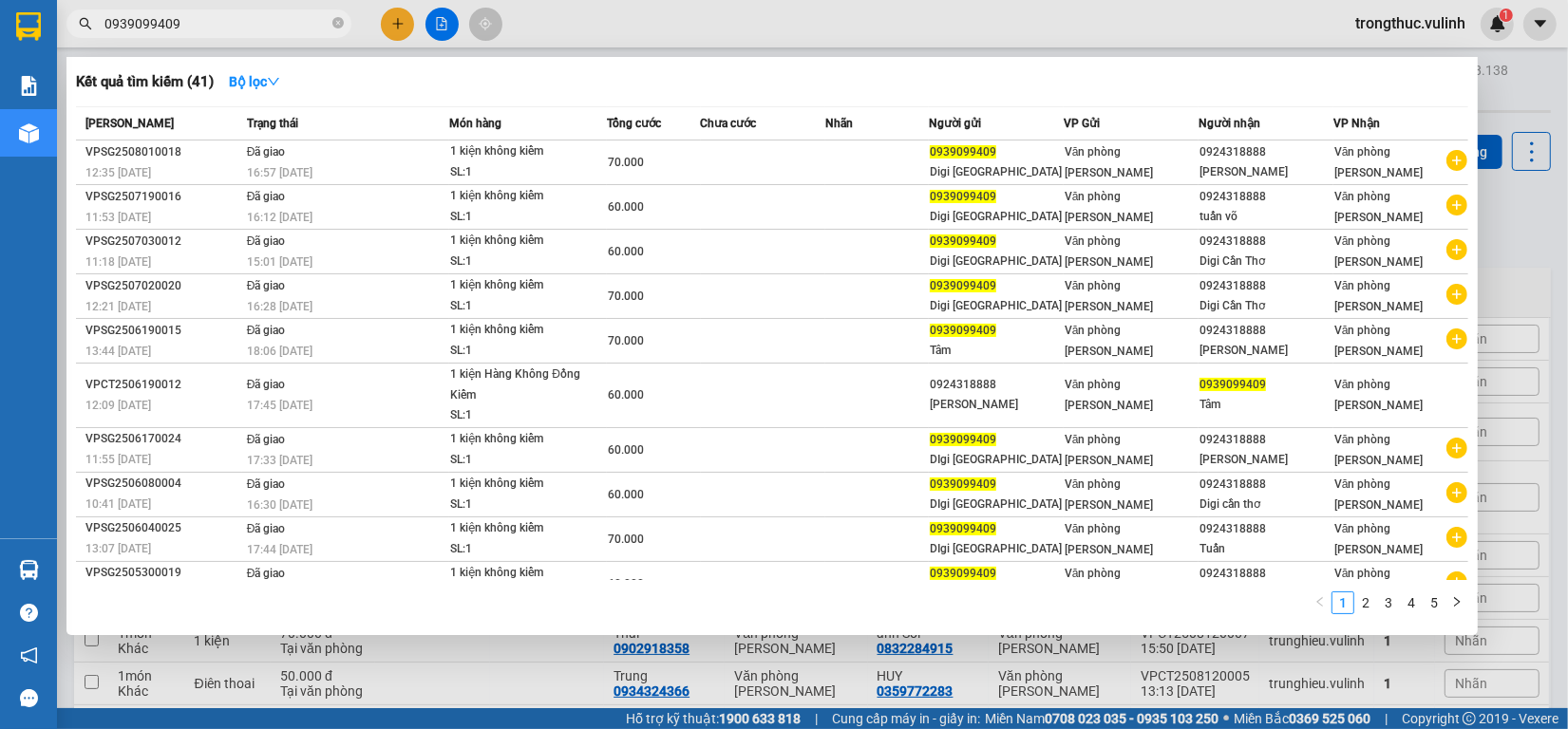
click at [225, 30] on input "0939099409" at bounding box center [216, 24] width 224 height 21
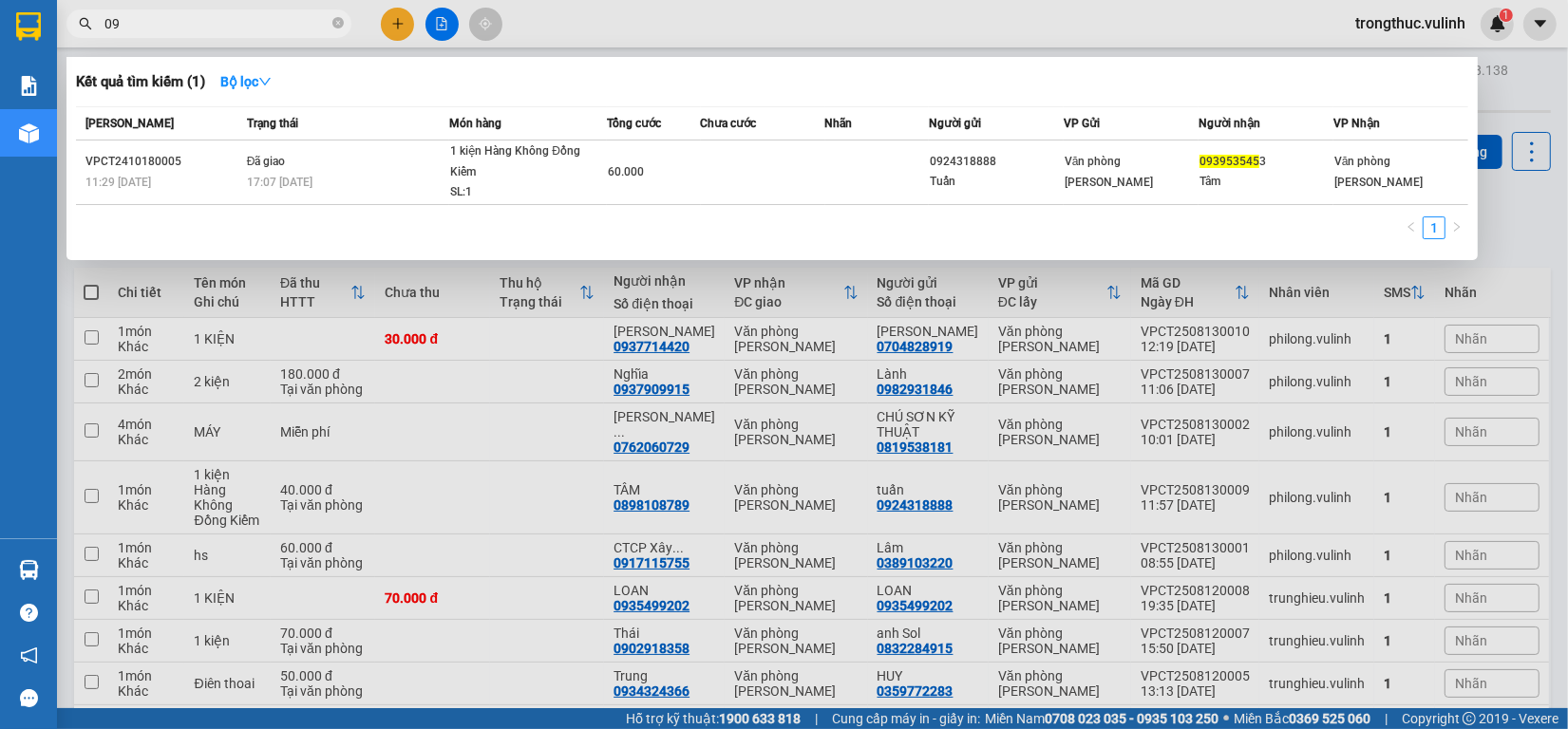
type input "0"
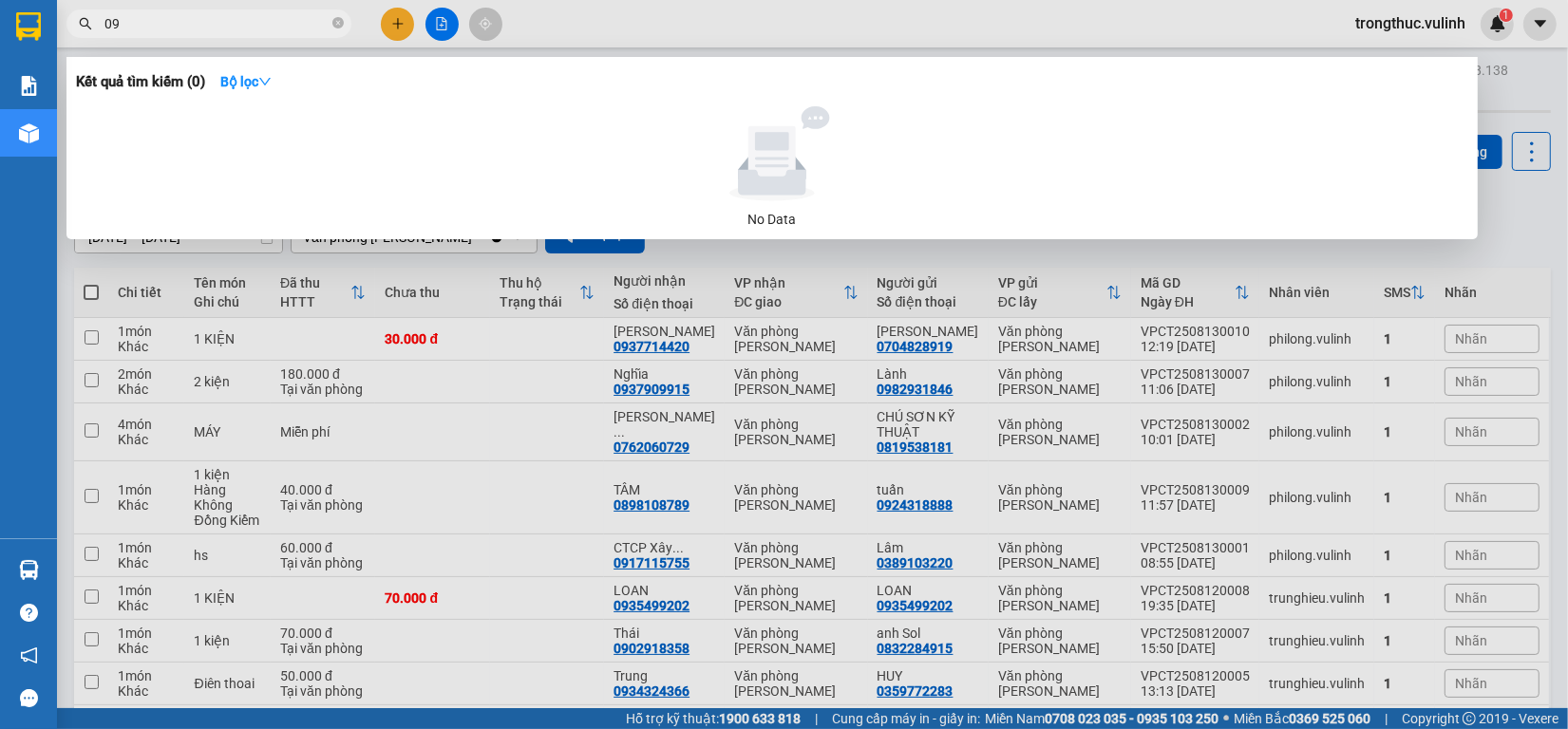
type input "0"
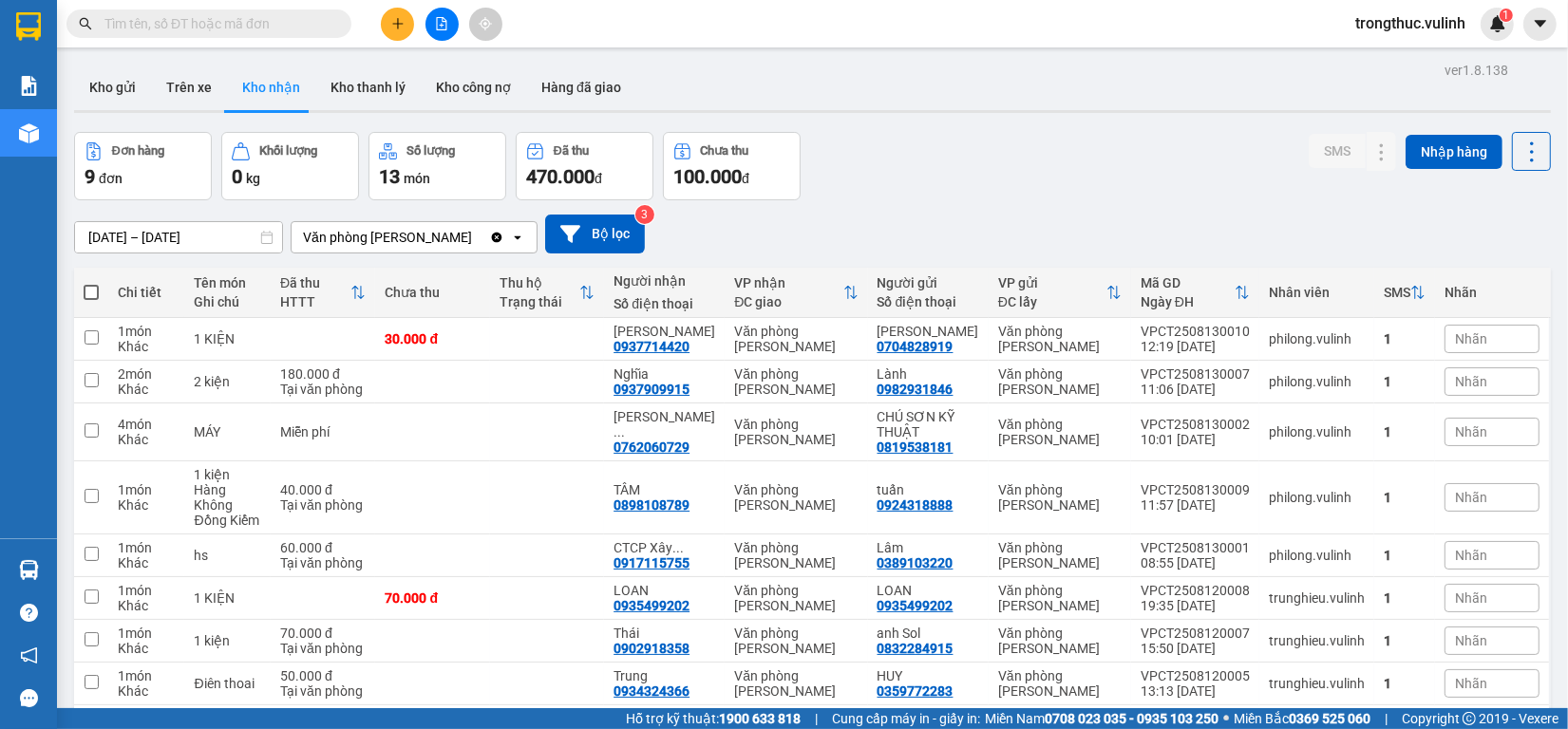
click at [263, 30] on input "text" at bounding box center [216, 24] width 224 height 21
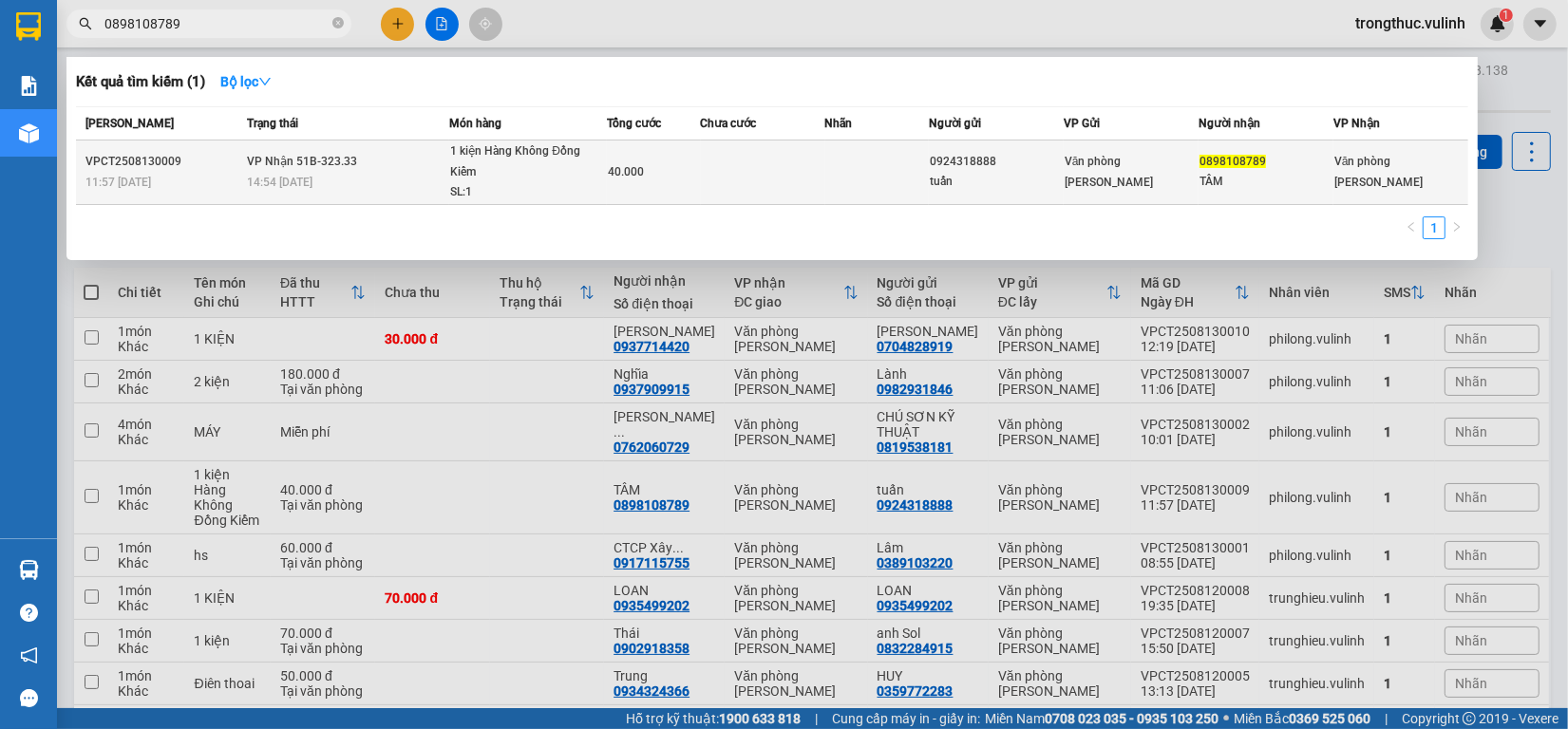
type input "0898108789"
click at [533, 168] on div "1 kiện Hàng Không Đồng Kiểm" at bounding box center [521, 162] width 143 height 41
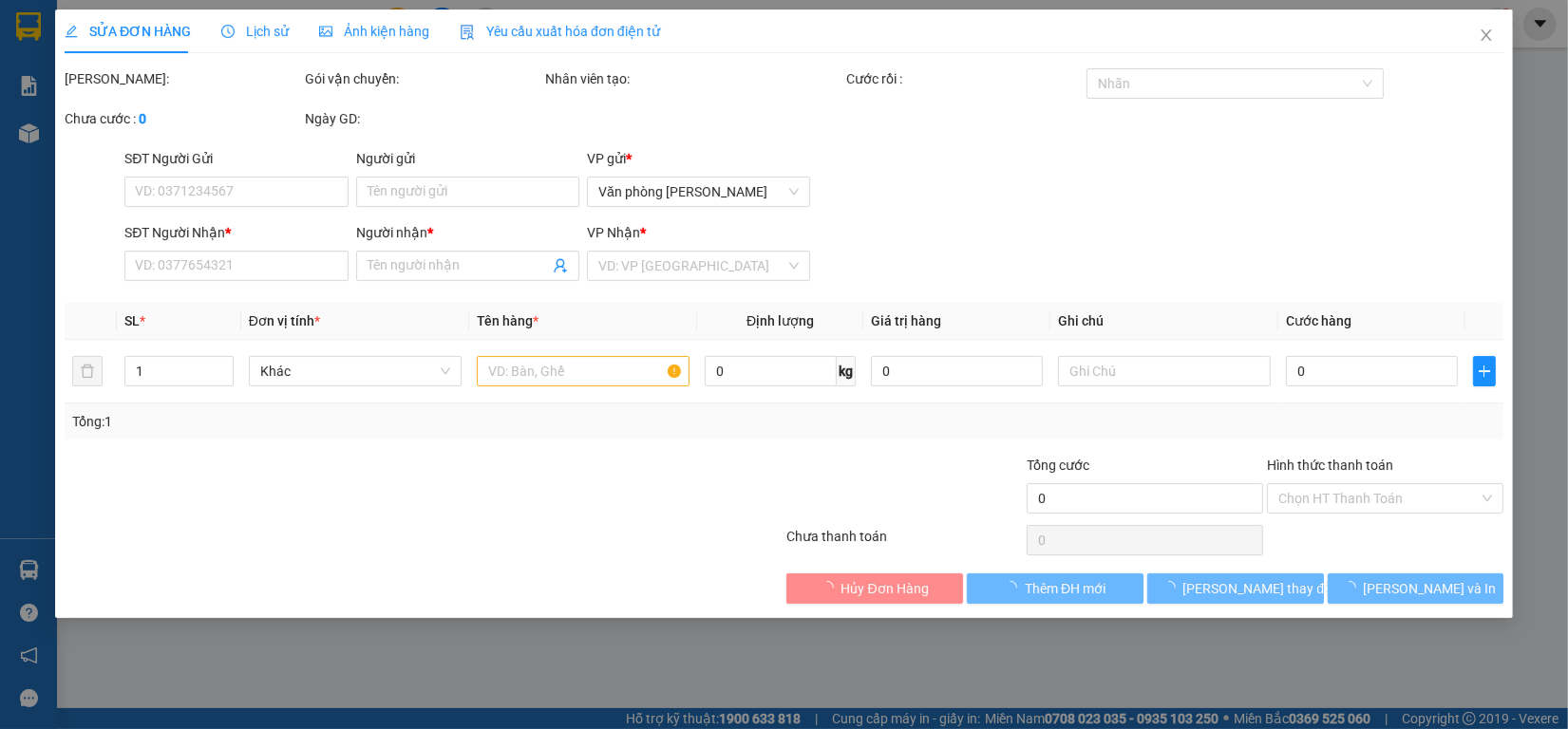
type input "0924318888"
type input "tuấn"
type input "0898108789"
type input "TÂM"
type input "40.000"
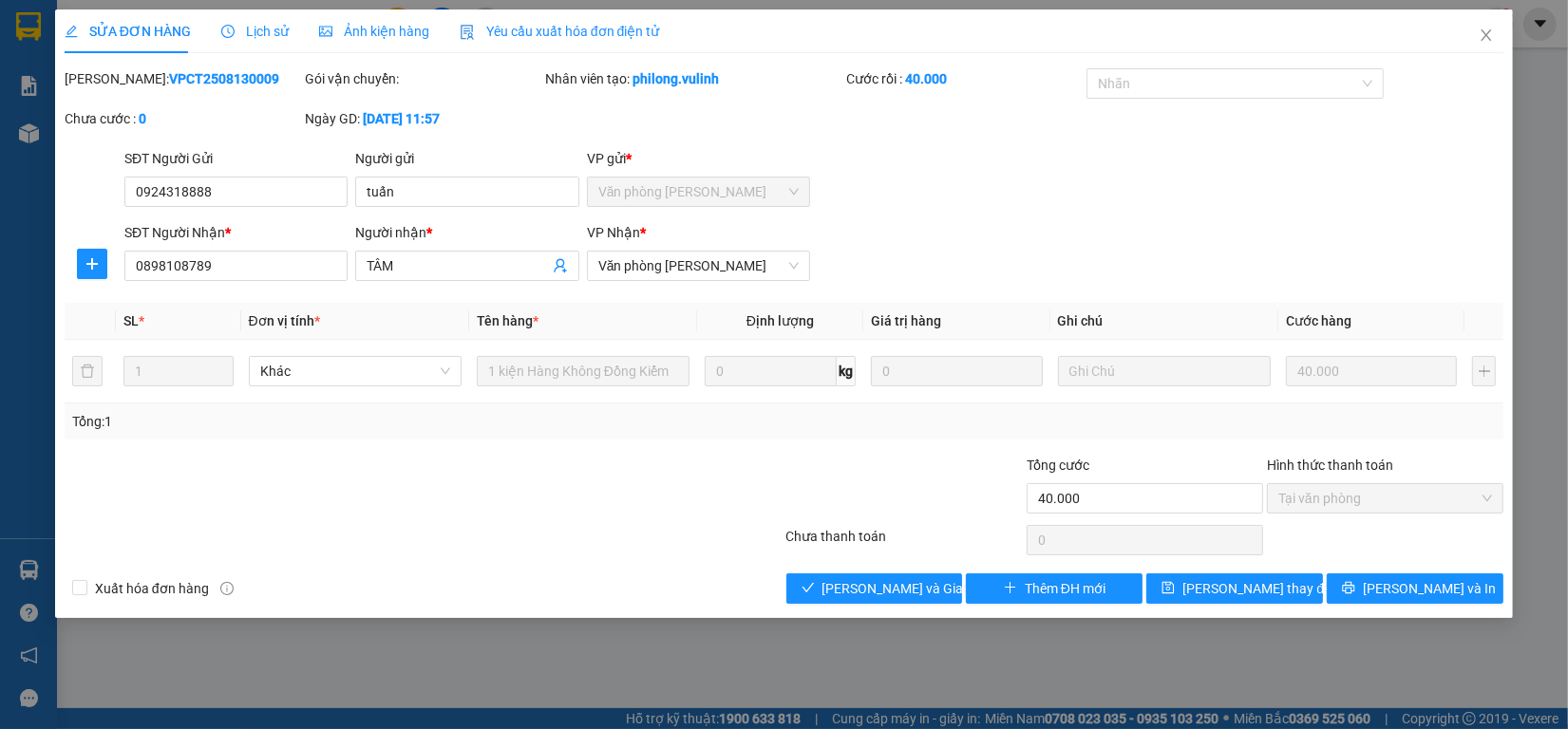
click at [856, 570] on div "Total Paid Fee 40.000 Total UnPaid Fee 0 Cash Collection Total Fee Mã ĐH: VPCT2…" at bounding box center [784, 336] width 1439 height 535
click at [854, 579] on span "[PERSON_NAME] và Giao hàng" at bounding box center [913, 588] width 182 height 21
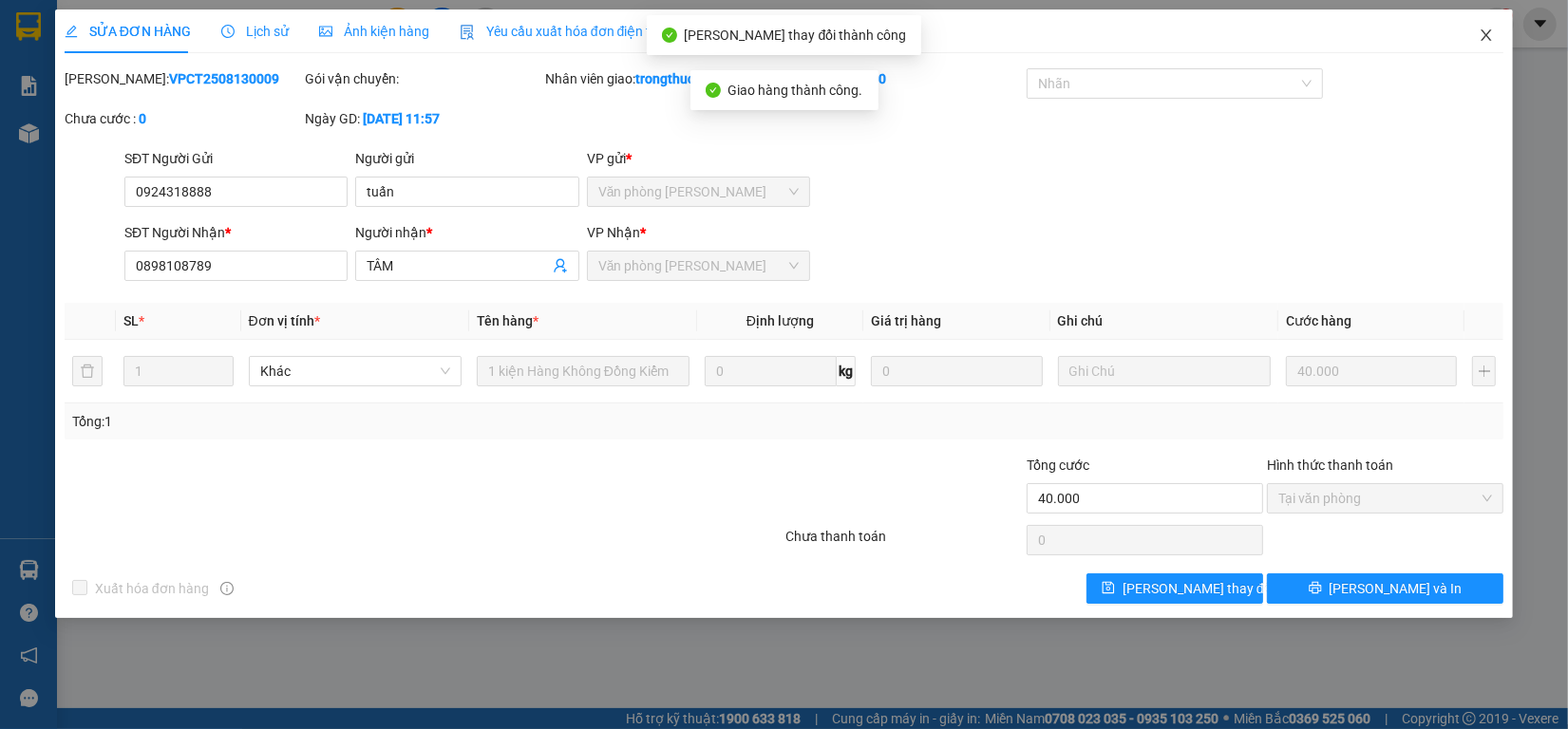
click at [1488, 38] on icon "close" at bounding box center [1487, 35] width 16 height 16
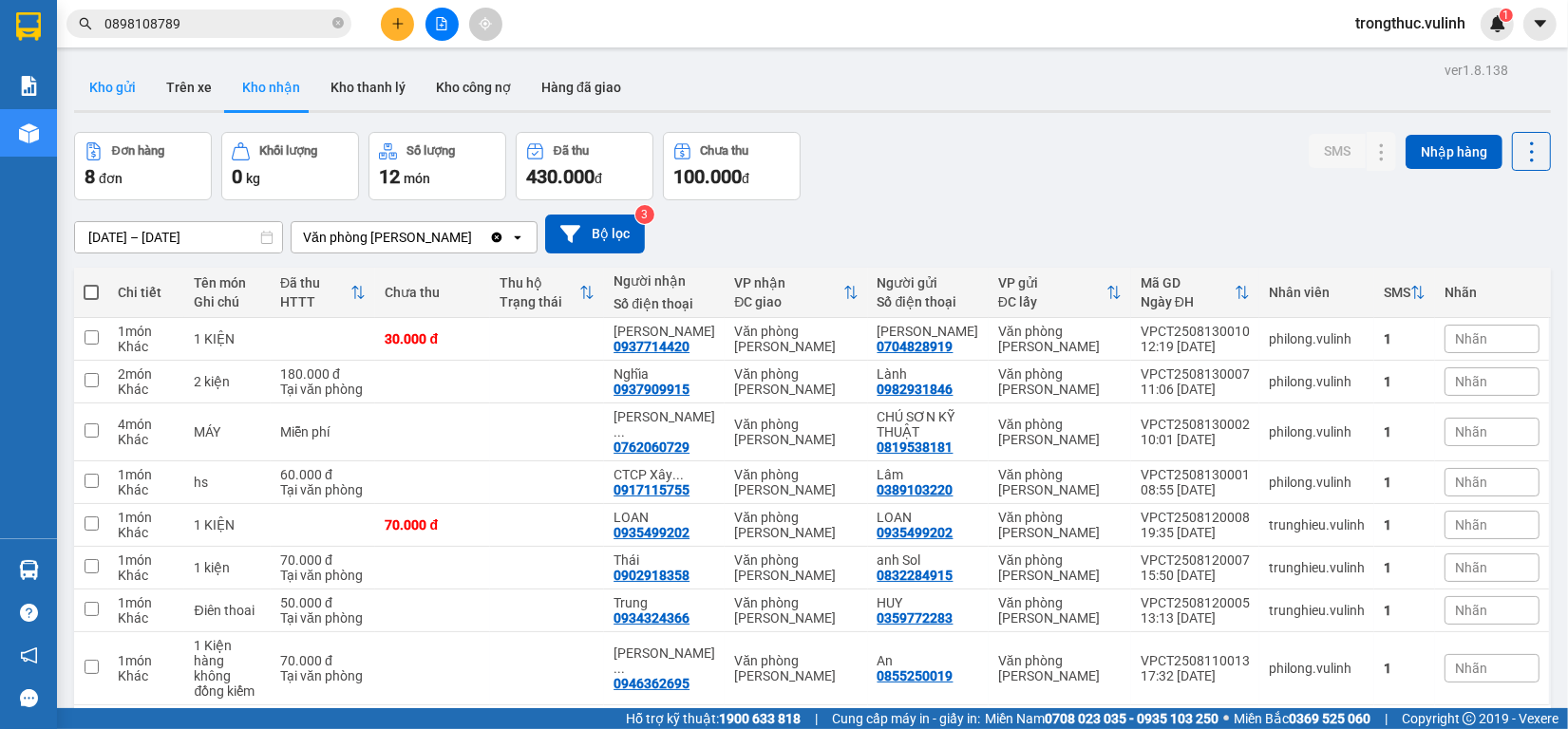
click at [118, 77] on button "Kho gửi" at bounding box center [112, 87] width 77 height 46
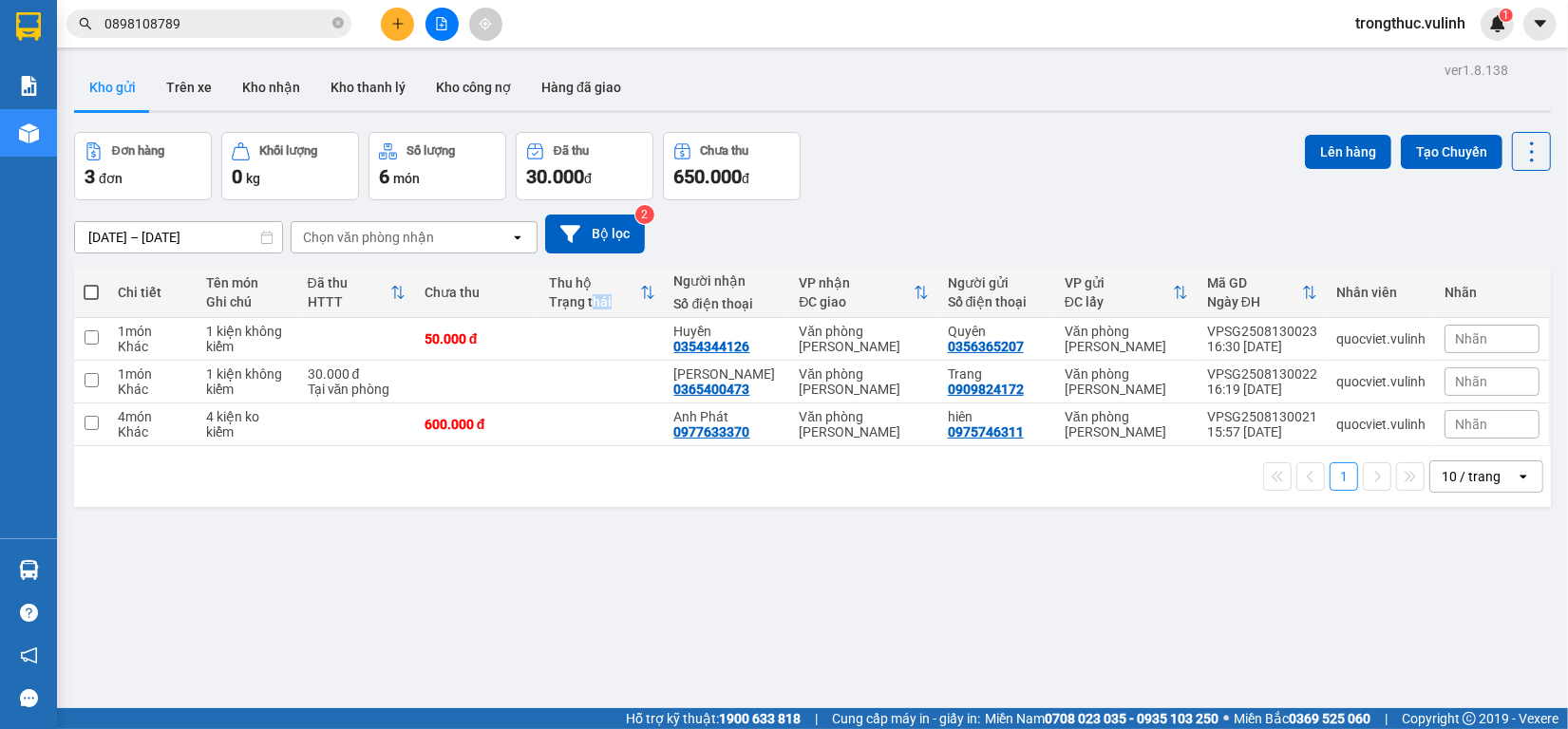
drag, startPoint x: 614, startPoint y: 313, endPoint x: 623, endPoint y: 319, distance: 10.8
click at [623, 319] on table "Chi tiết Tên món Ghi chú Đã thu HTTT Chưa thu Thu hộ Trạng thái Người nhận Số đ…" at bounding box center [812, 357] width 1477 height 178
click at [551, 316] on th "Thu hộ Trạng thái" at bounding box center [601, 293] width 124 height 50
